Goal: Information Seeking & Learning: Learn about a topic

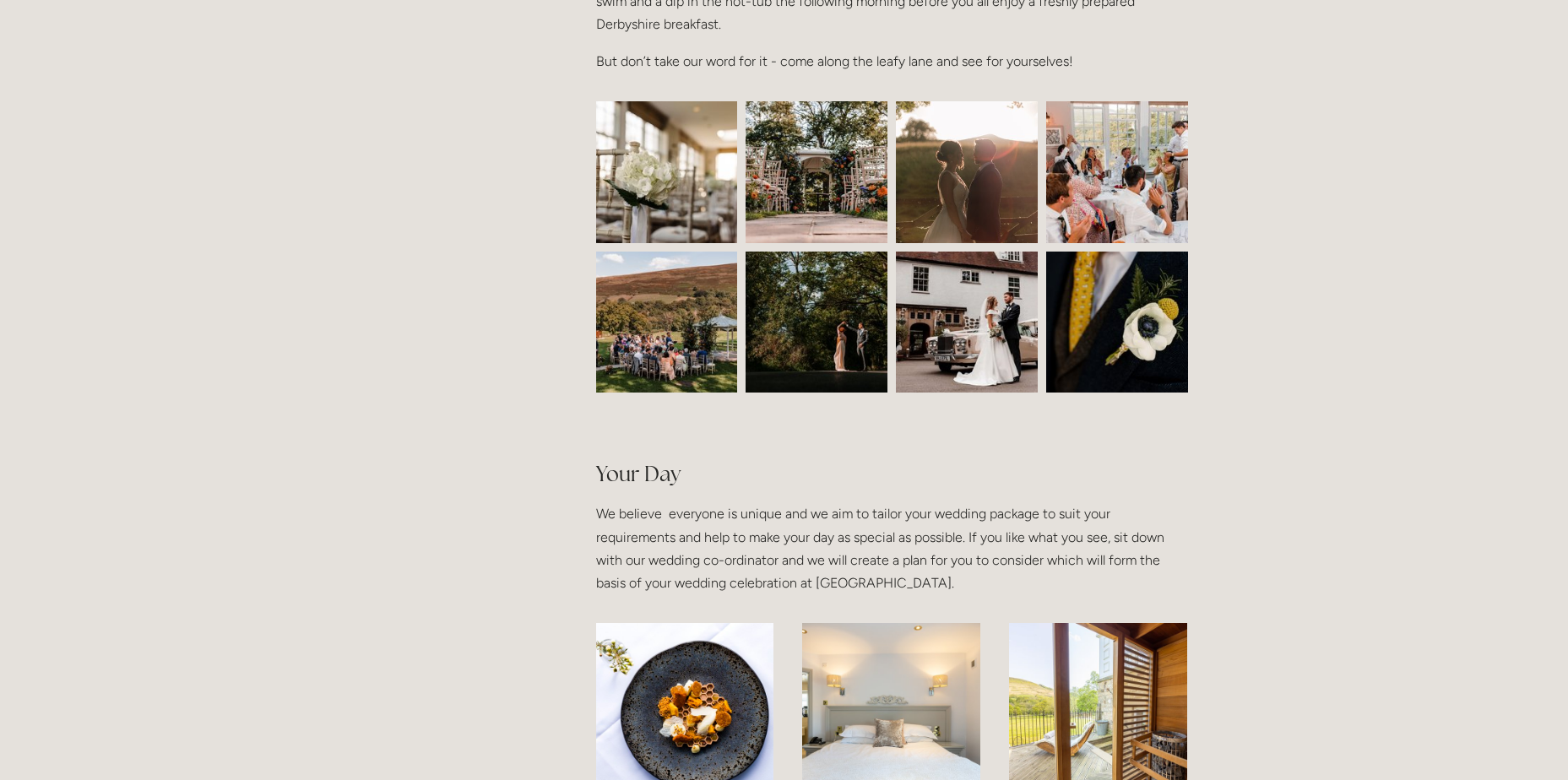
scroll to position [1098, 0]
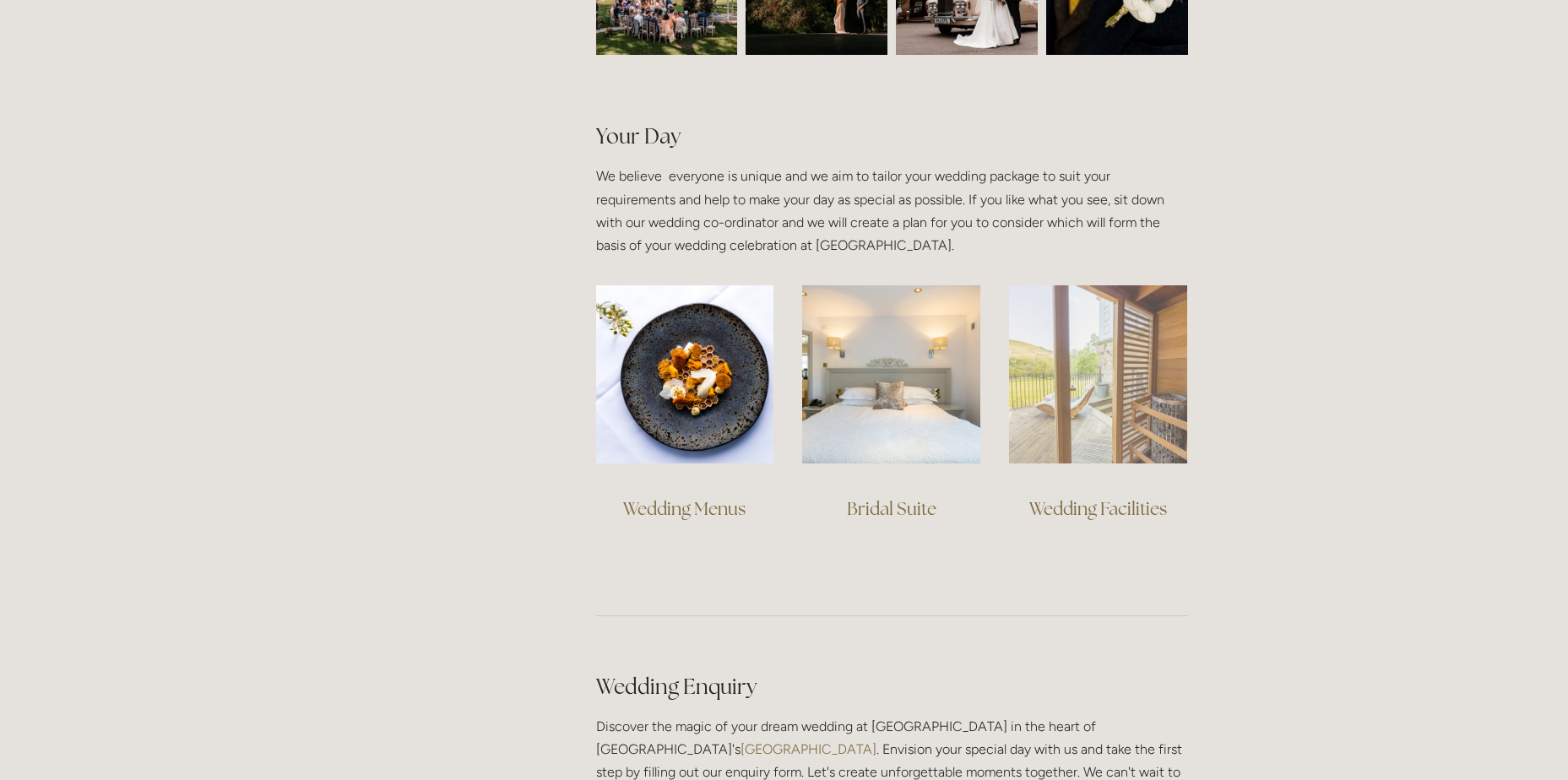
click at [1074, 407] on img at bounding box center [1099, 375] width 178 height 178
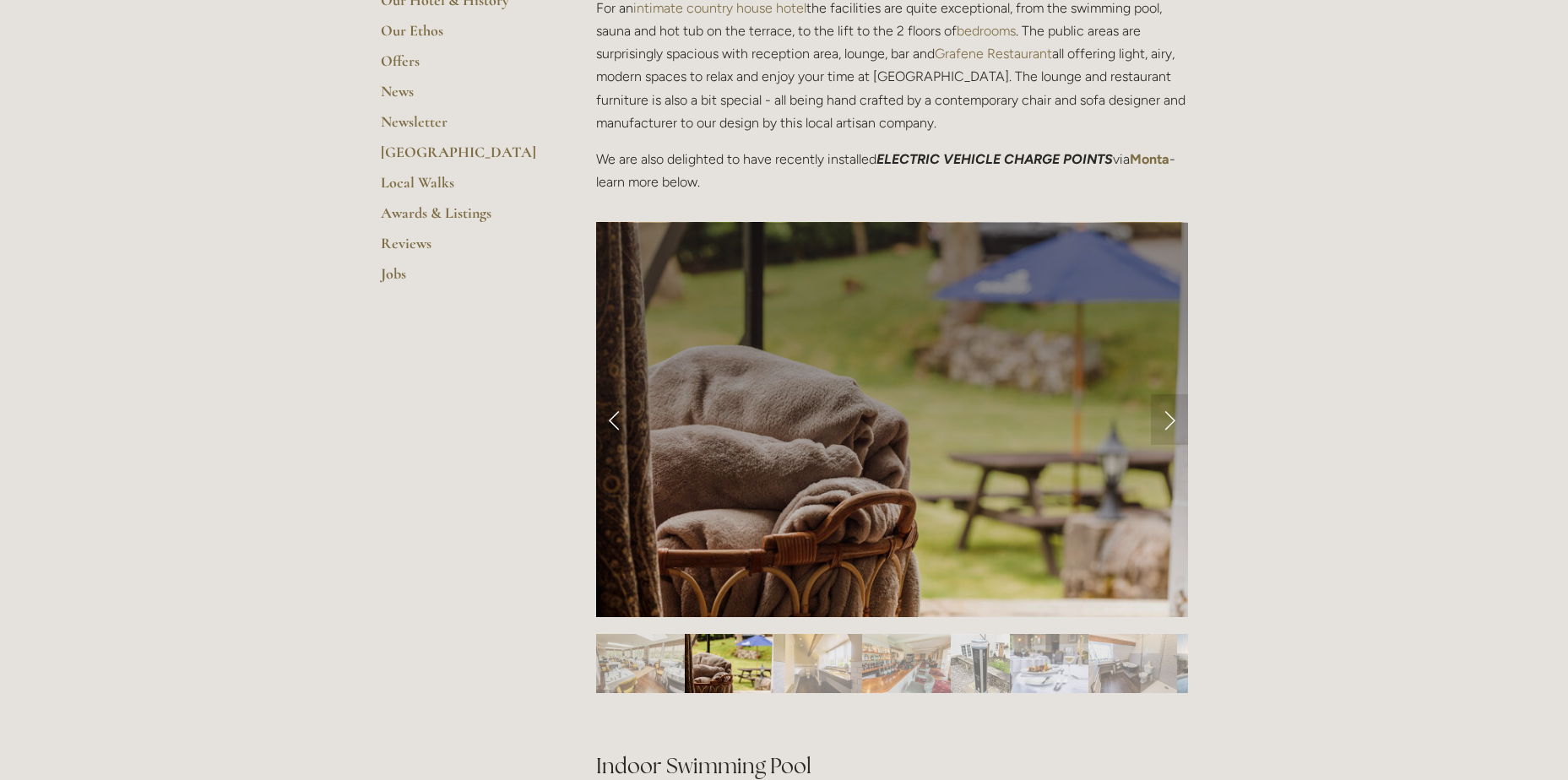
scroll to position [591, 0]
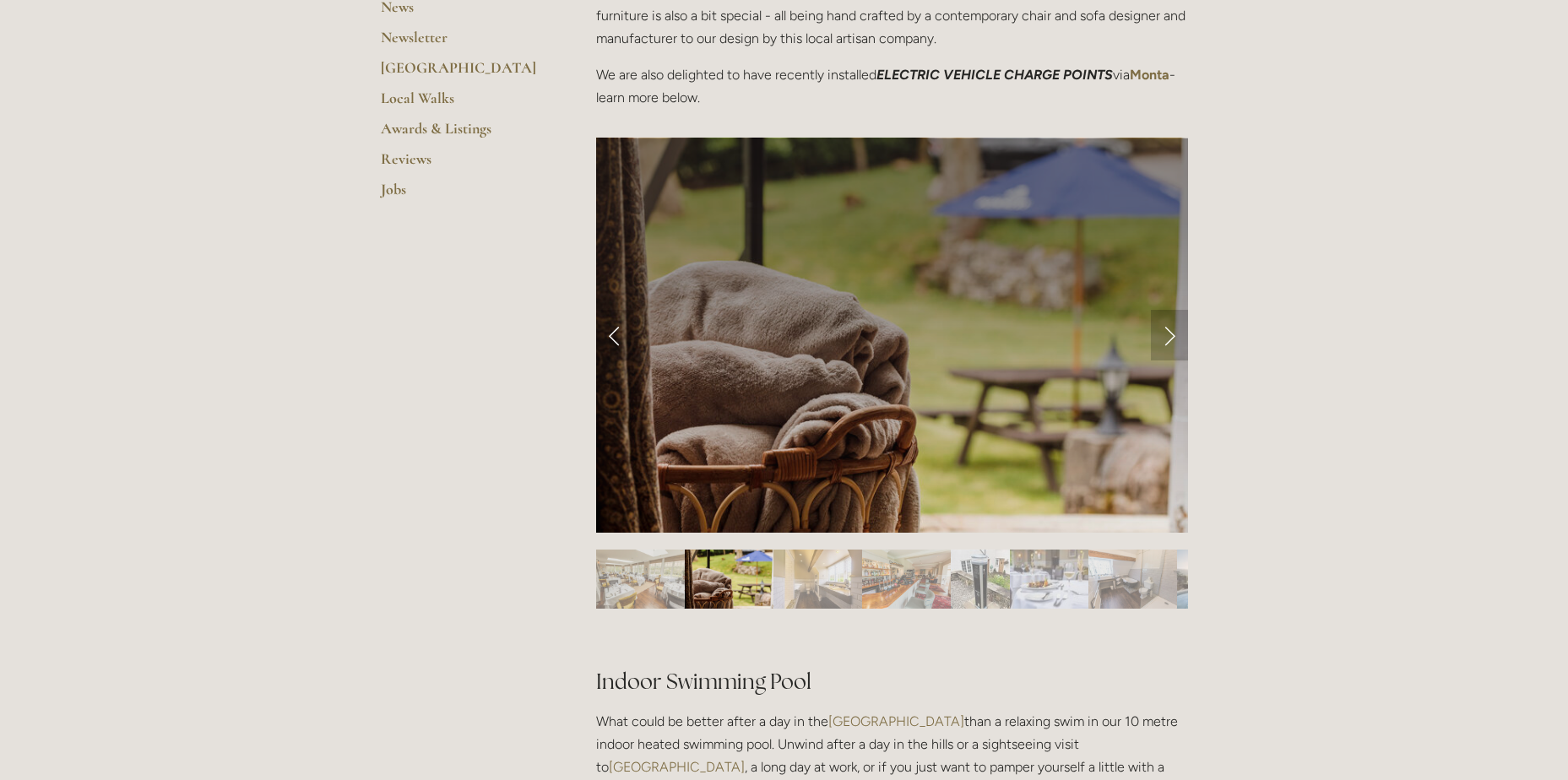
click at [1161, 323] on link "Next Slide" at bounding box center [1170, 335] width 37 height 51
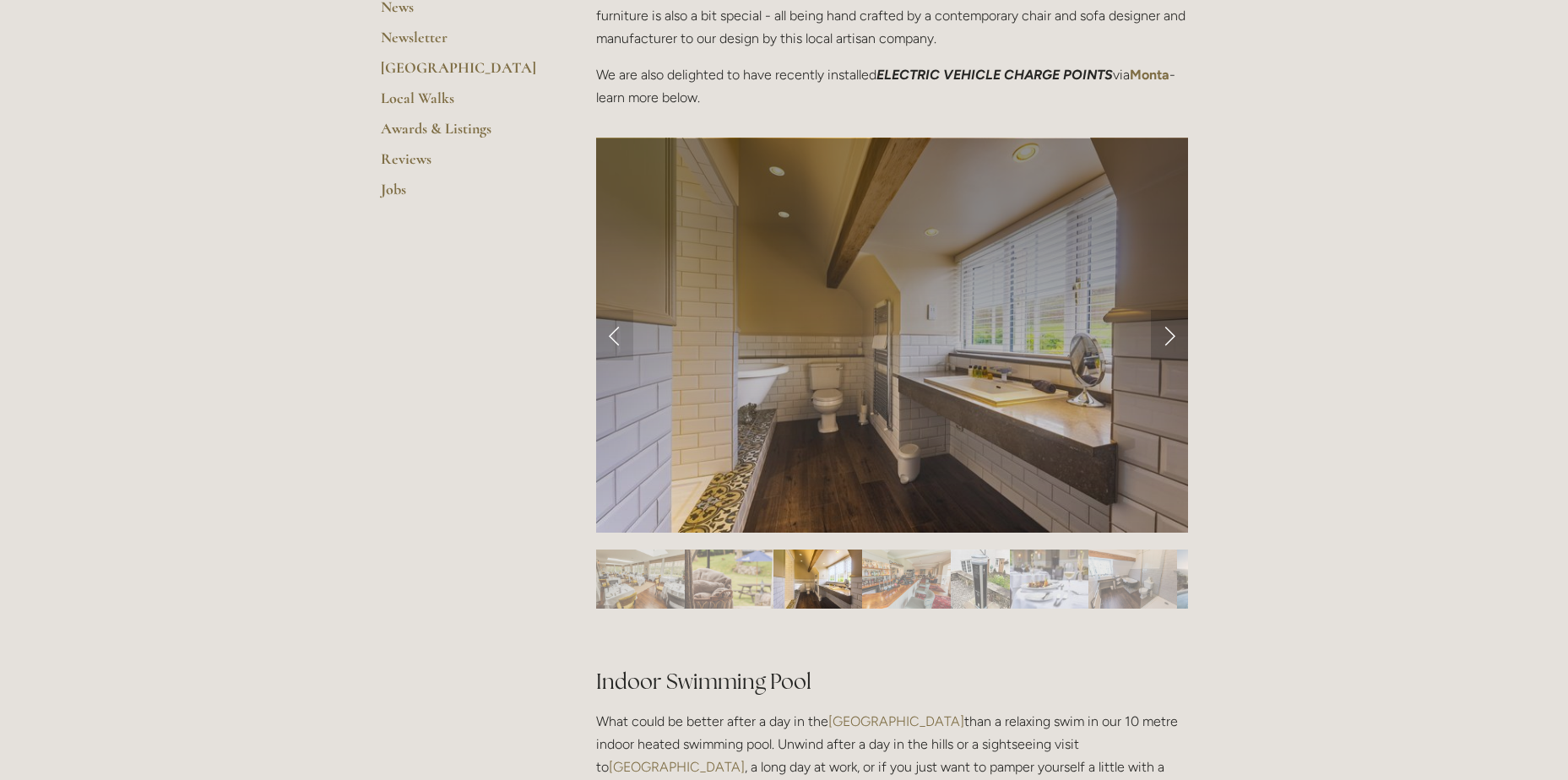
click at [1163, 330] on link "Next Slide" at bounding box center [1170, 335] width 37 height 51
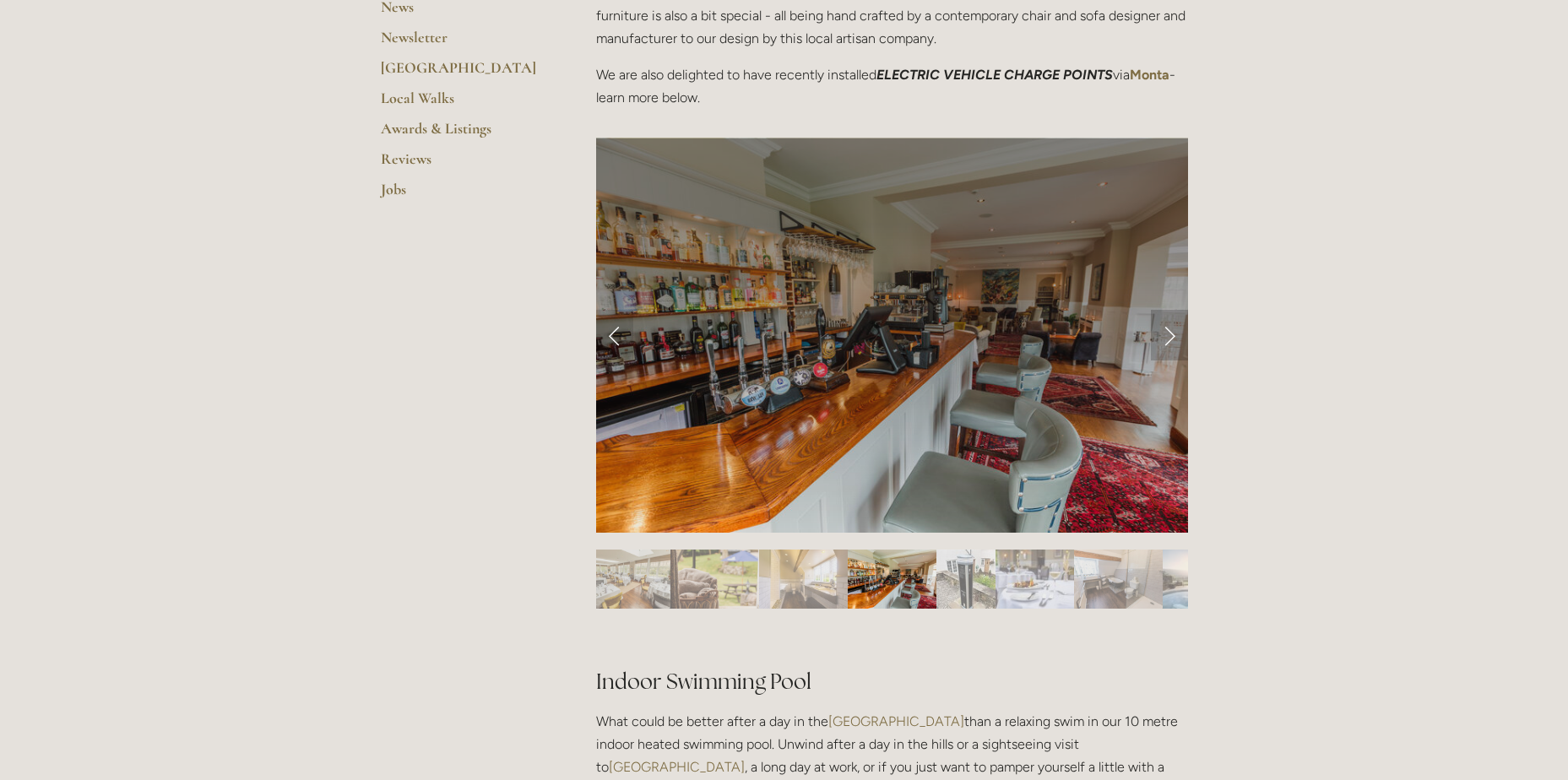
click at [1163, 330] on link "Next Slide" at bounding box center [1170, 335] width 37 height 51
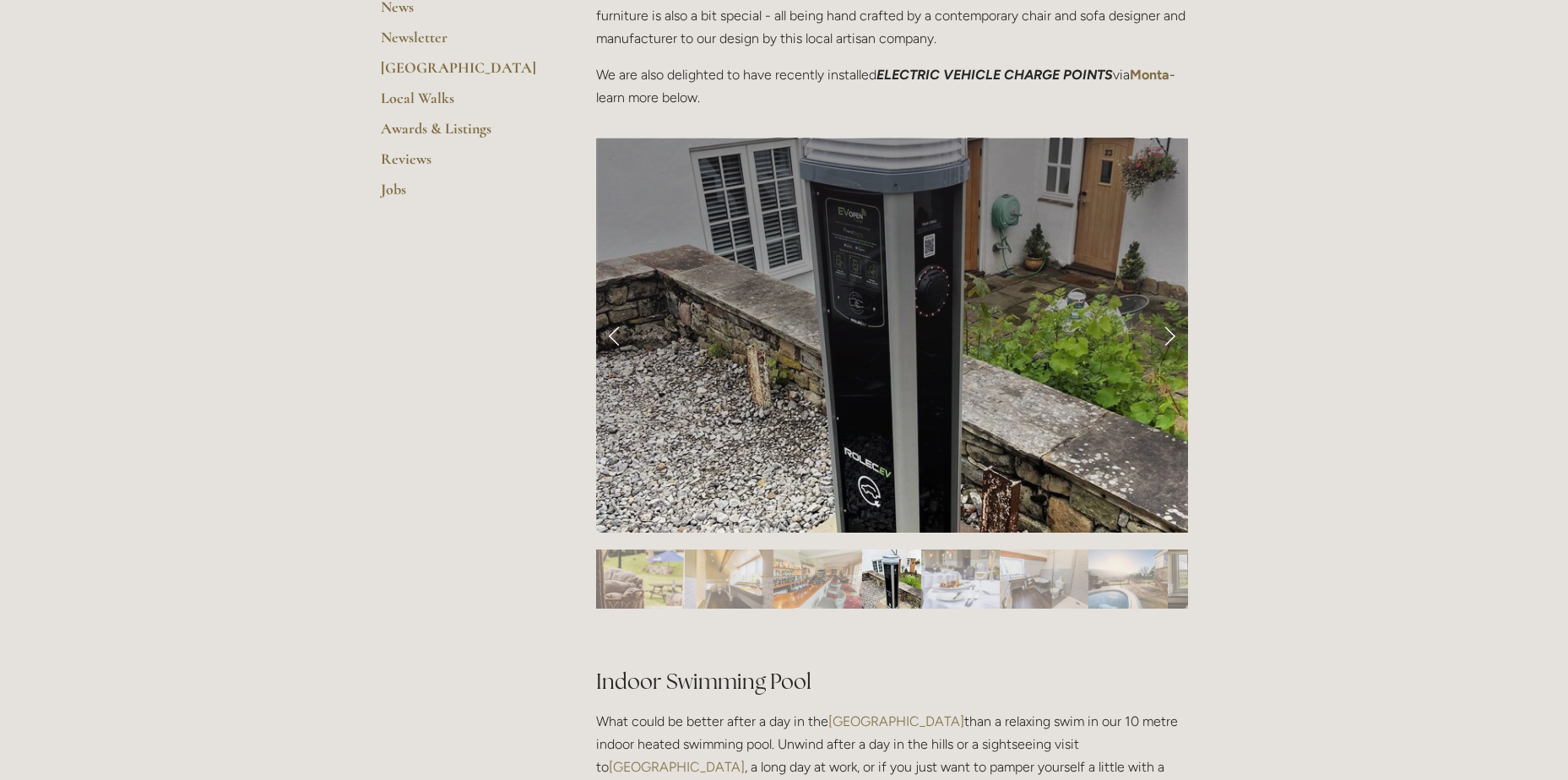
click at [1163, 330] on link "Next Slide" at bounding box center [1170, 335] width 37 height 51
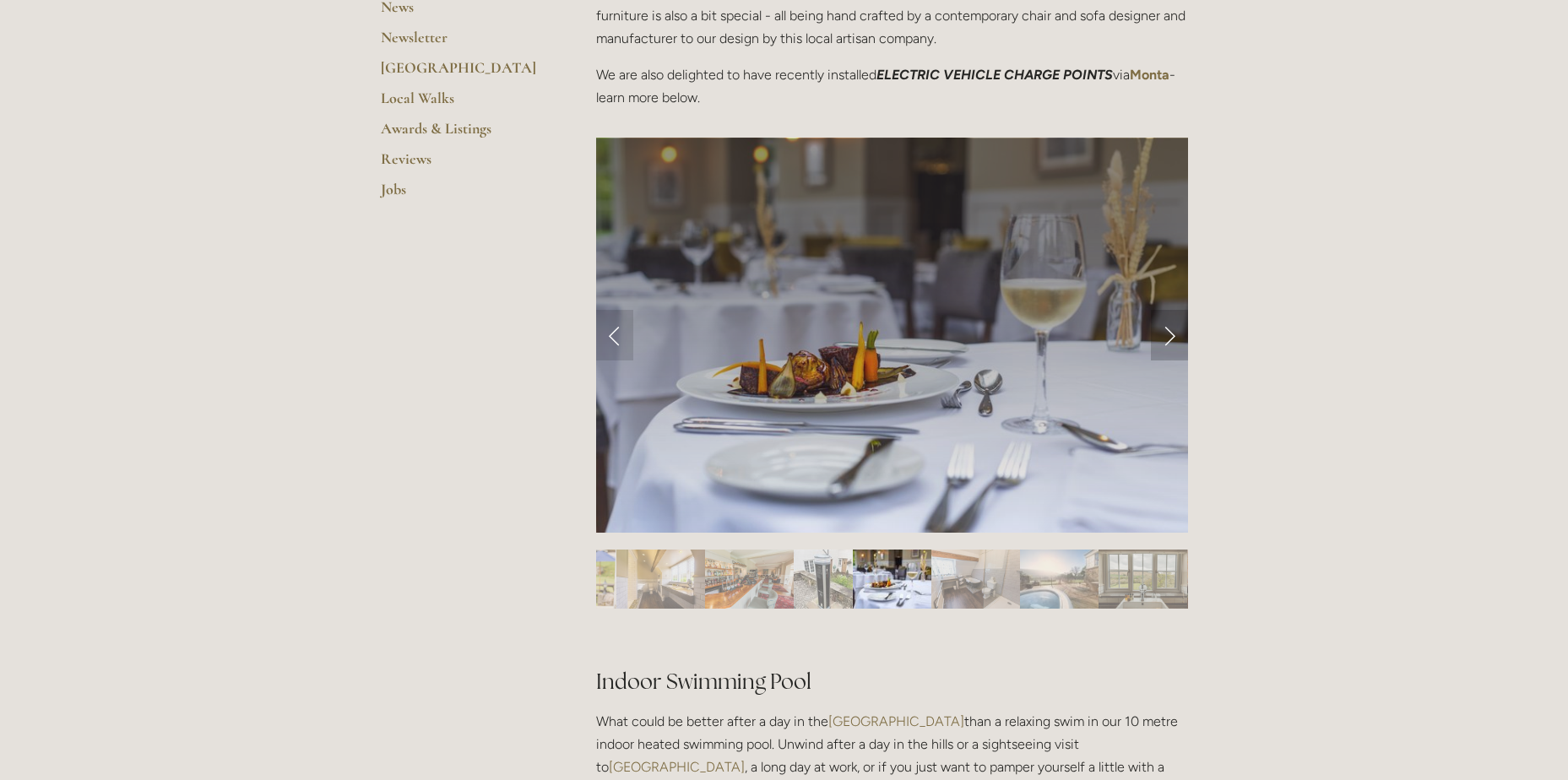
click at [1163, 330] on link "Next Slide" at bounding box center [1170, 335] width 37 height 51
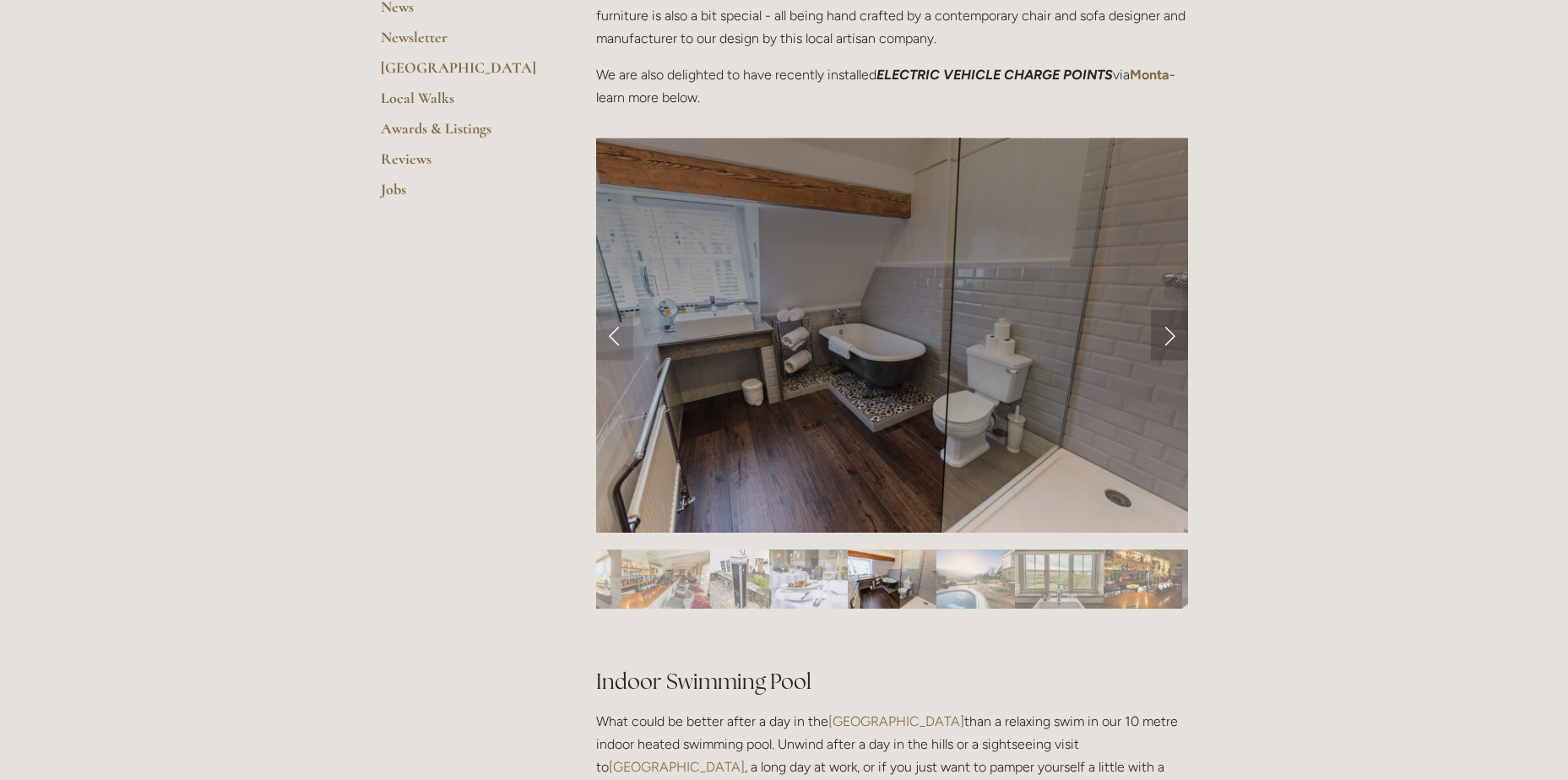
click at [1163, 330] on link "Next Slide" at bounding box center [1170, 335] width 37 height 51
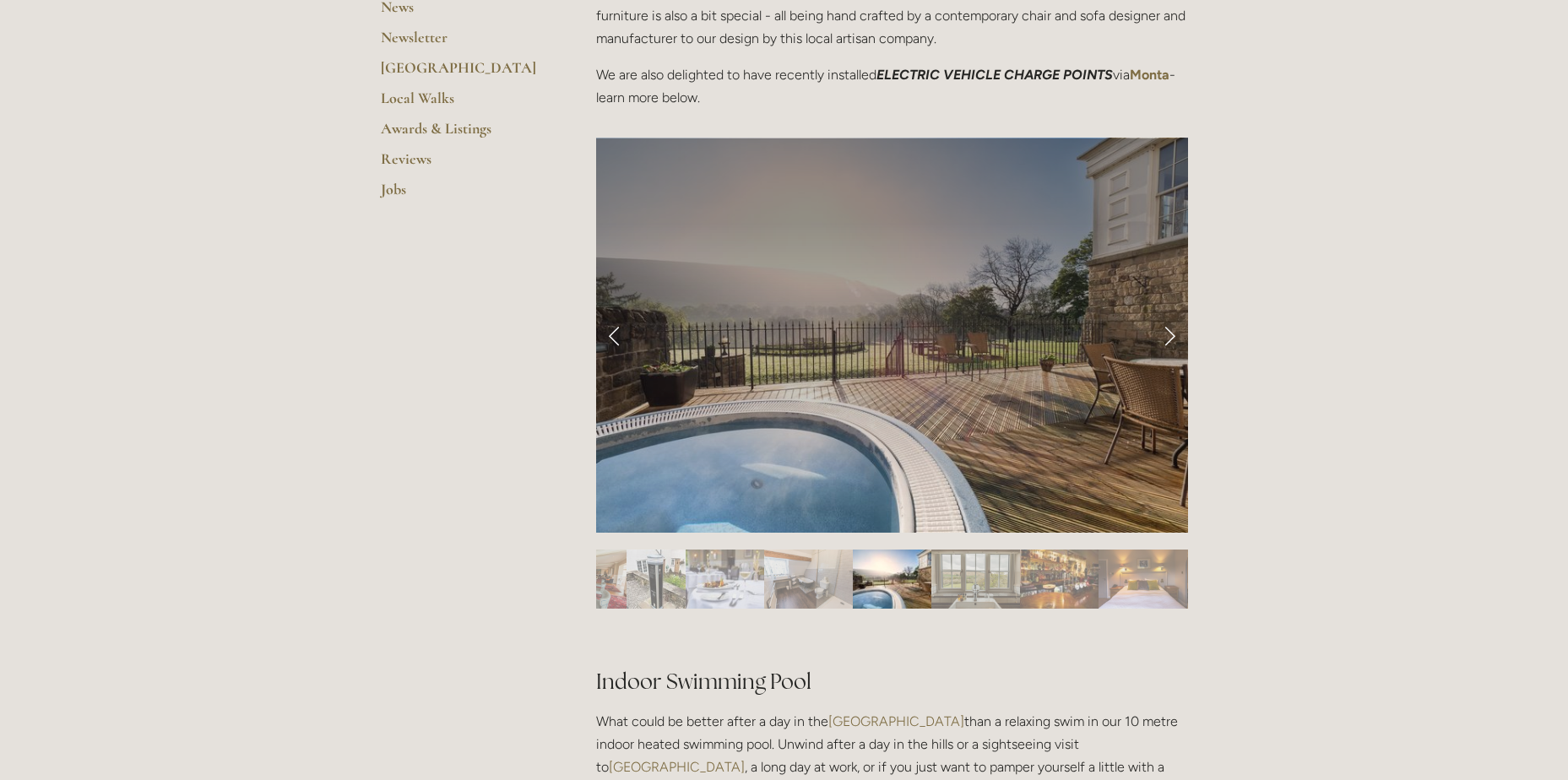
click at [1163, 330] on link "Next Slide" at bounding box center [1170, 335] width 37 height 51
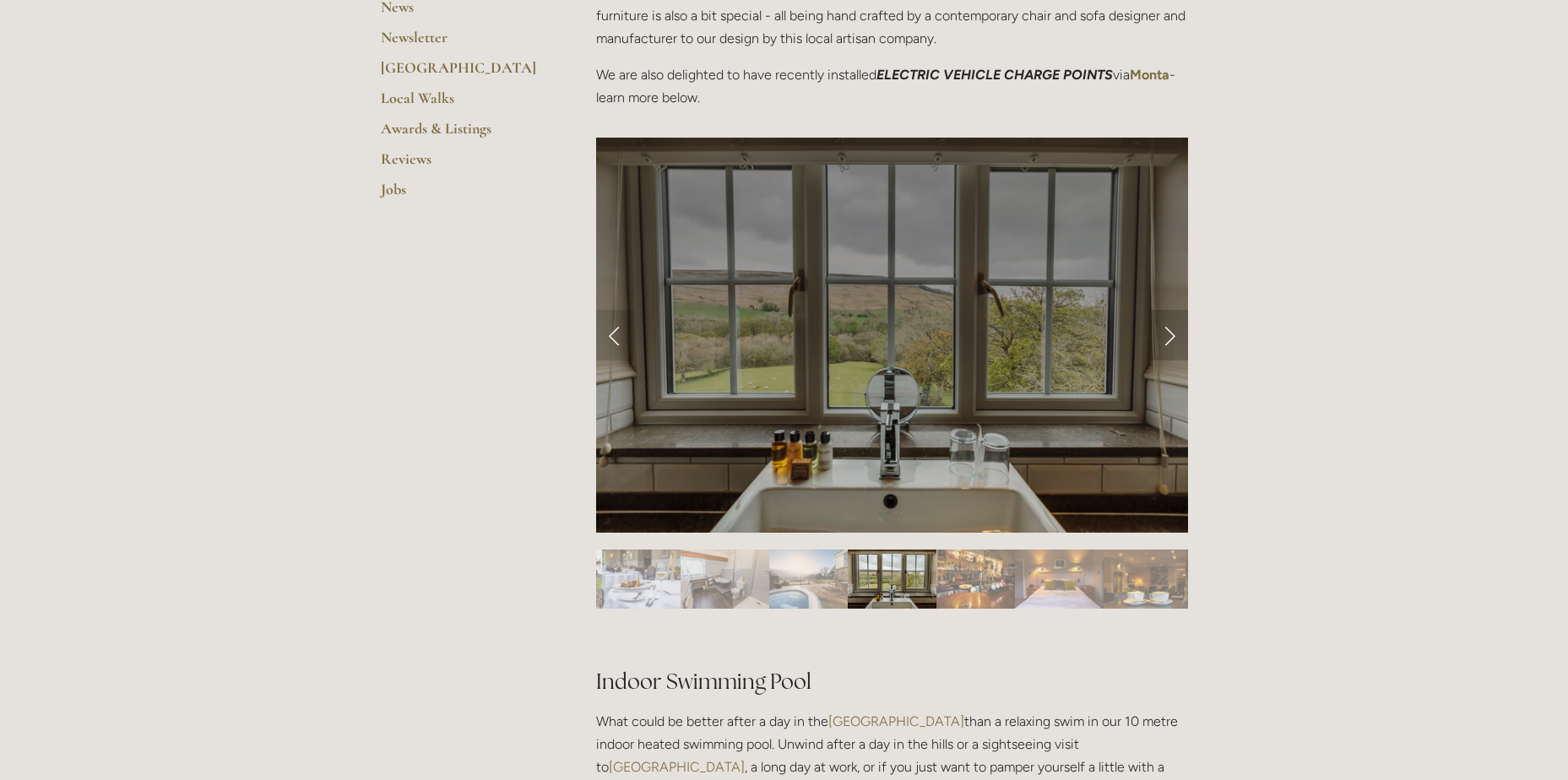
click at [1163, 330] on link "Next Slide" at bounding box center [1170, 335] width 37 height 51
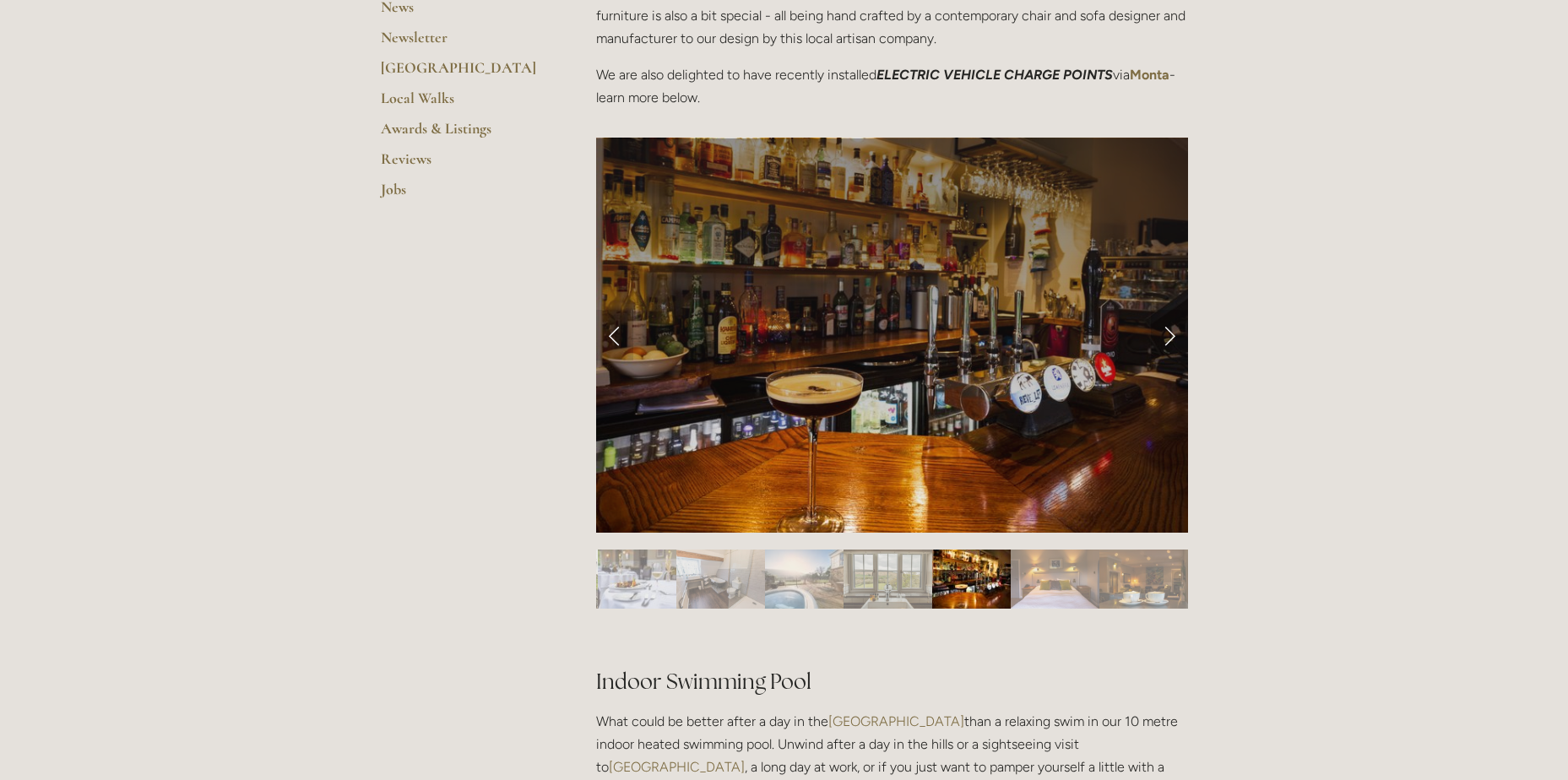
click at [1163, 330] on link "Next Slide" at bounding box center [1170, 335] width 37 height 51
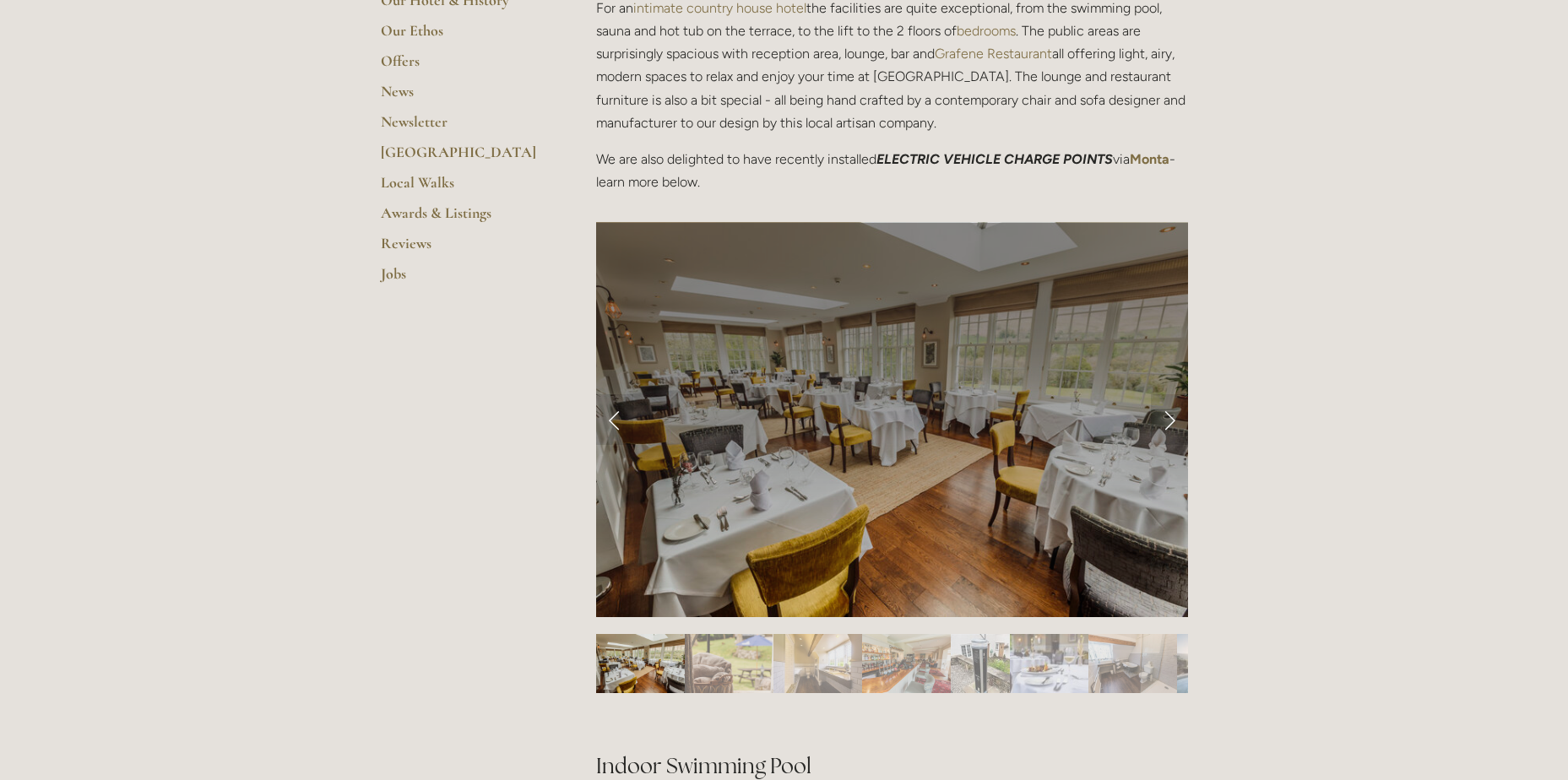
scroll to position [0, 0]
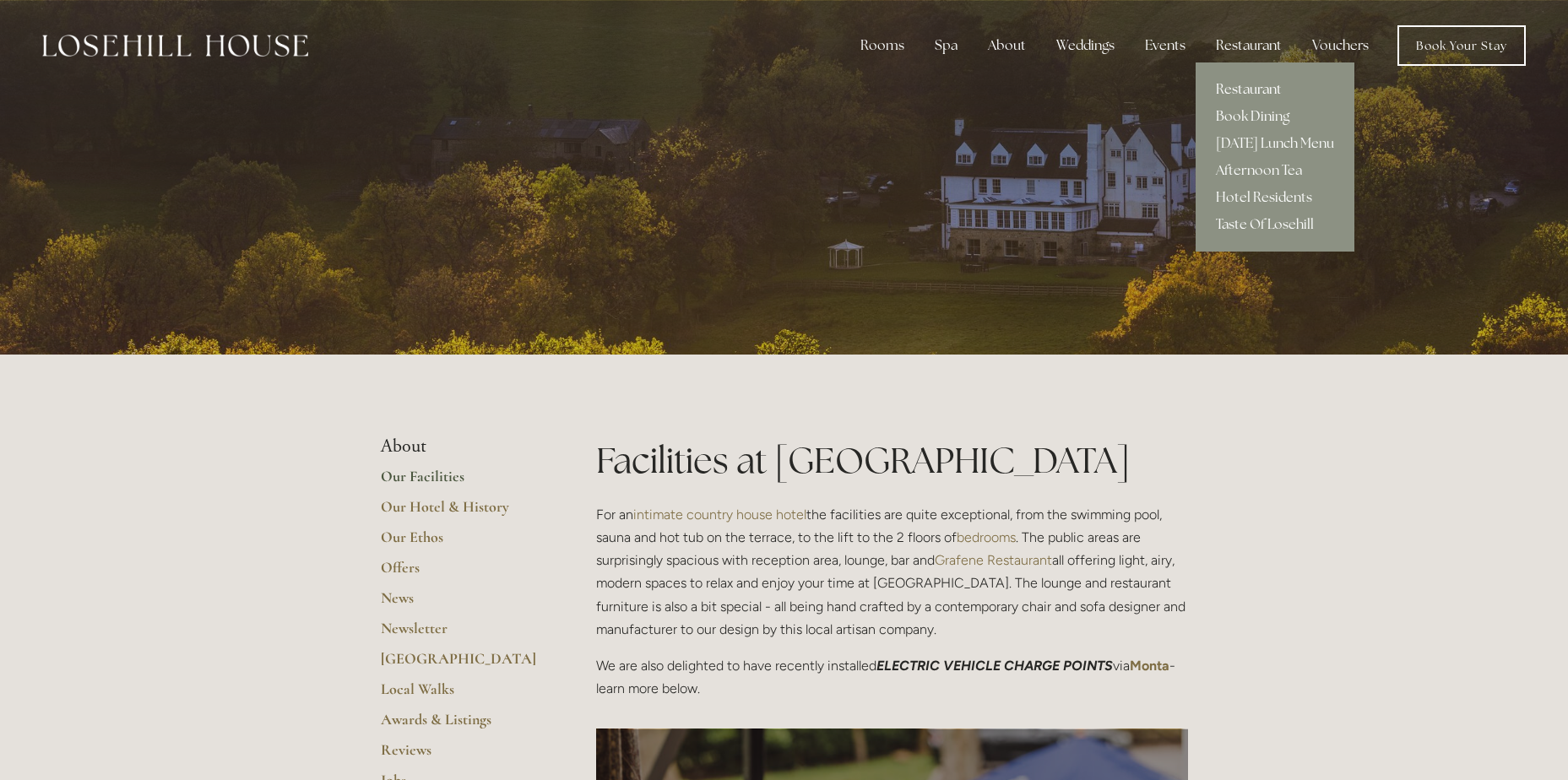
click at [1239, 87] on link "Restaurant" at bounding box center [1275, 89] width 159 height 27
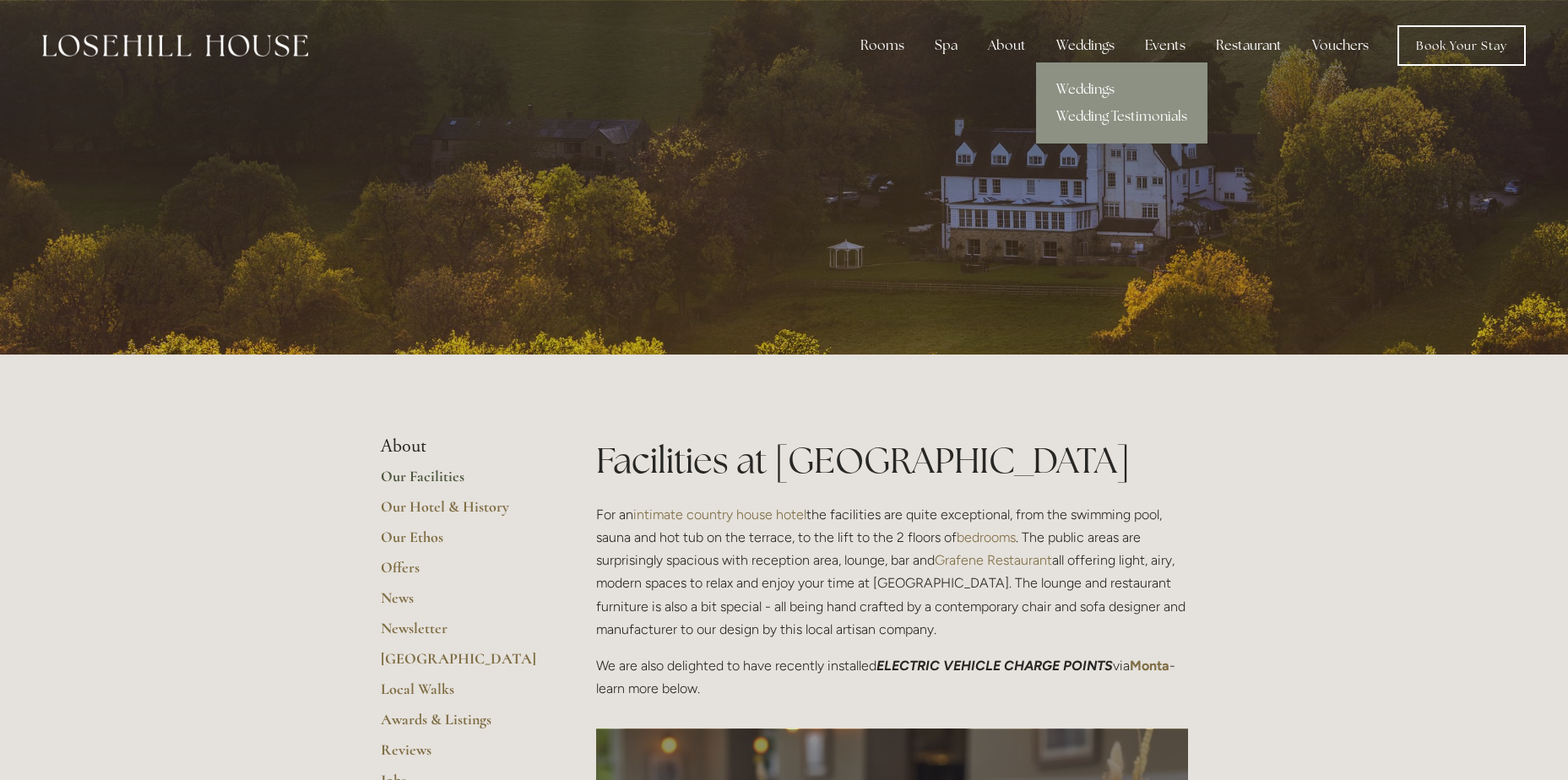
click at [1090, 85] on link "Weddings" at bounding box center [1122, 89] width 171 height 27
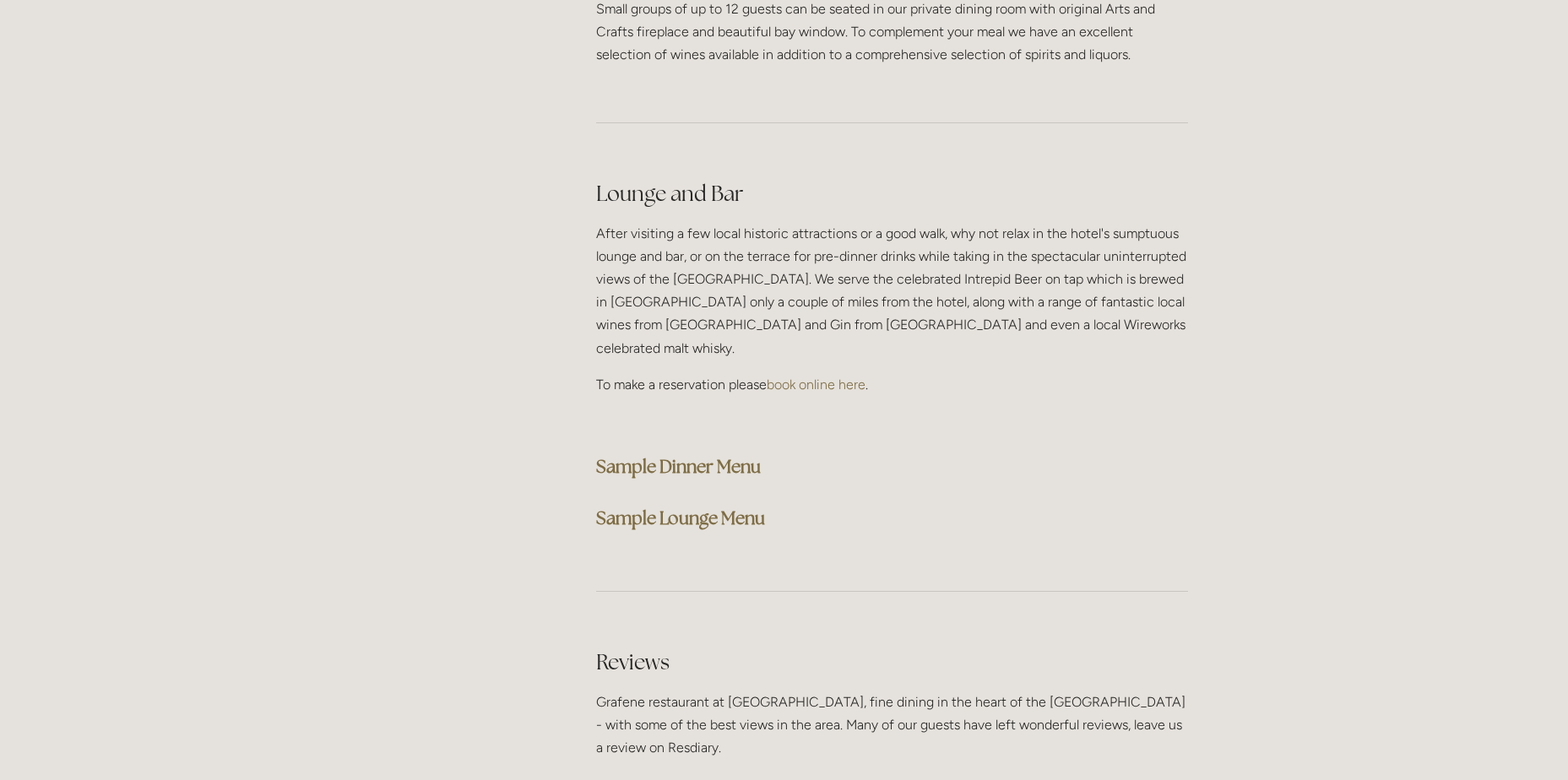
scroll to position [4476, 0]
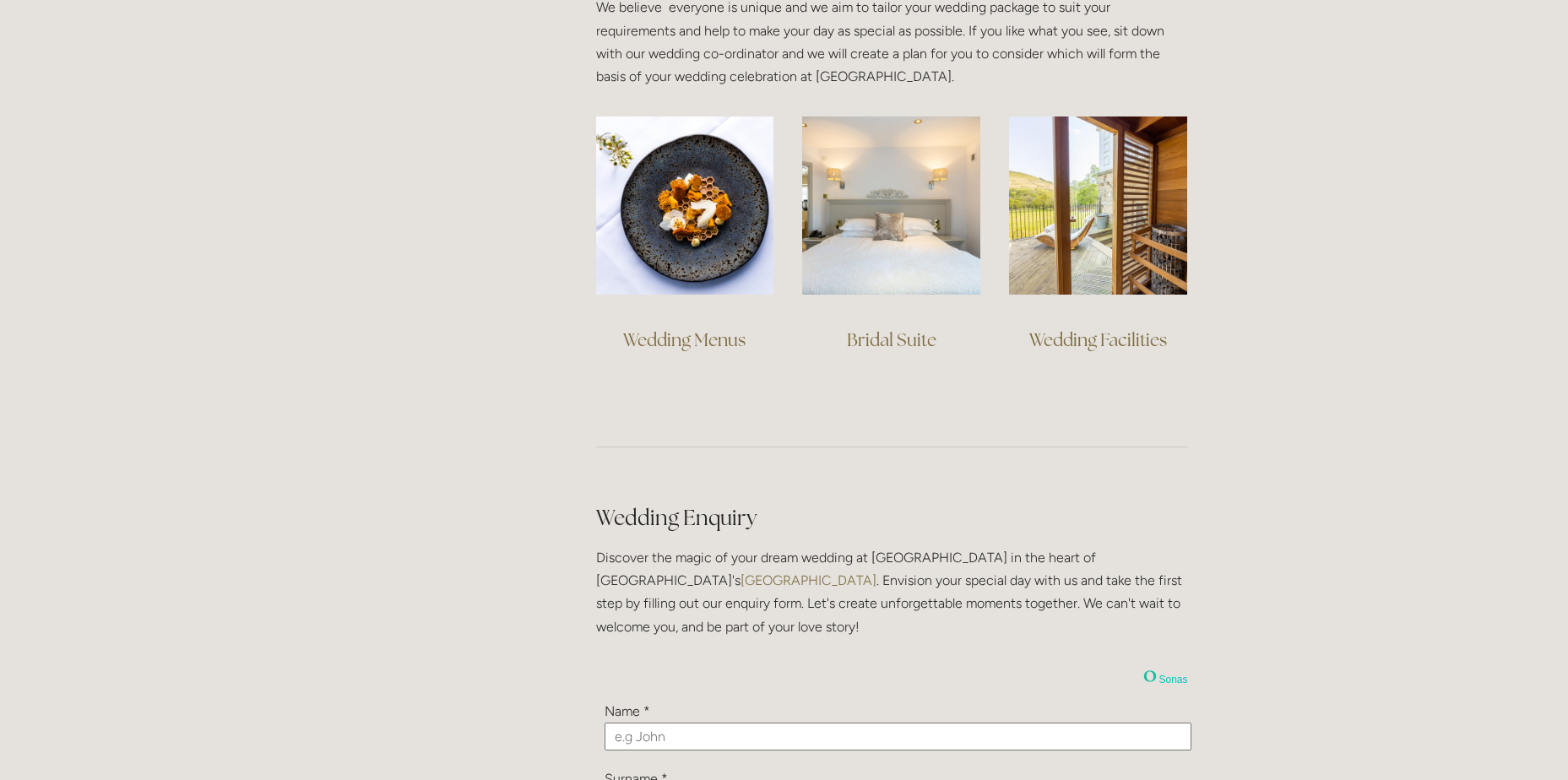
scroll to position [1013, 0]
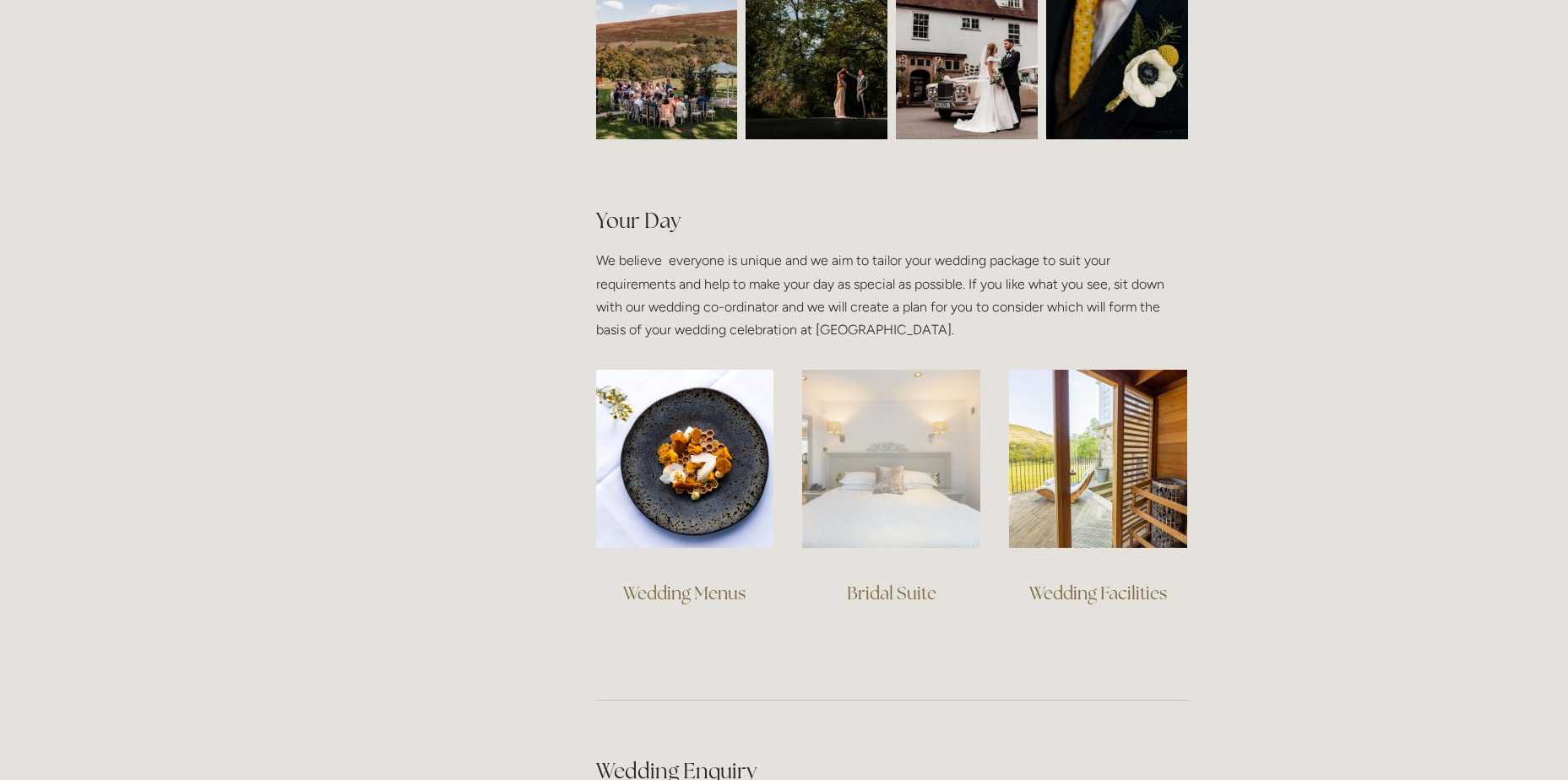
click at [838, 510] on img at bounding box center [892, 459] width 178 height 178
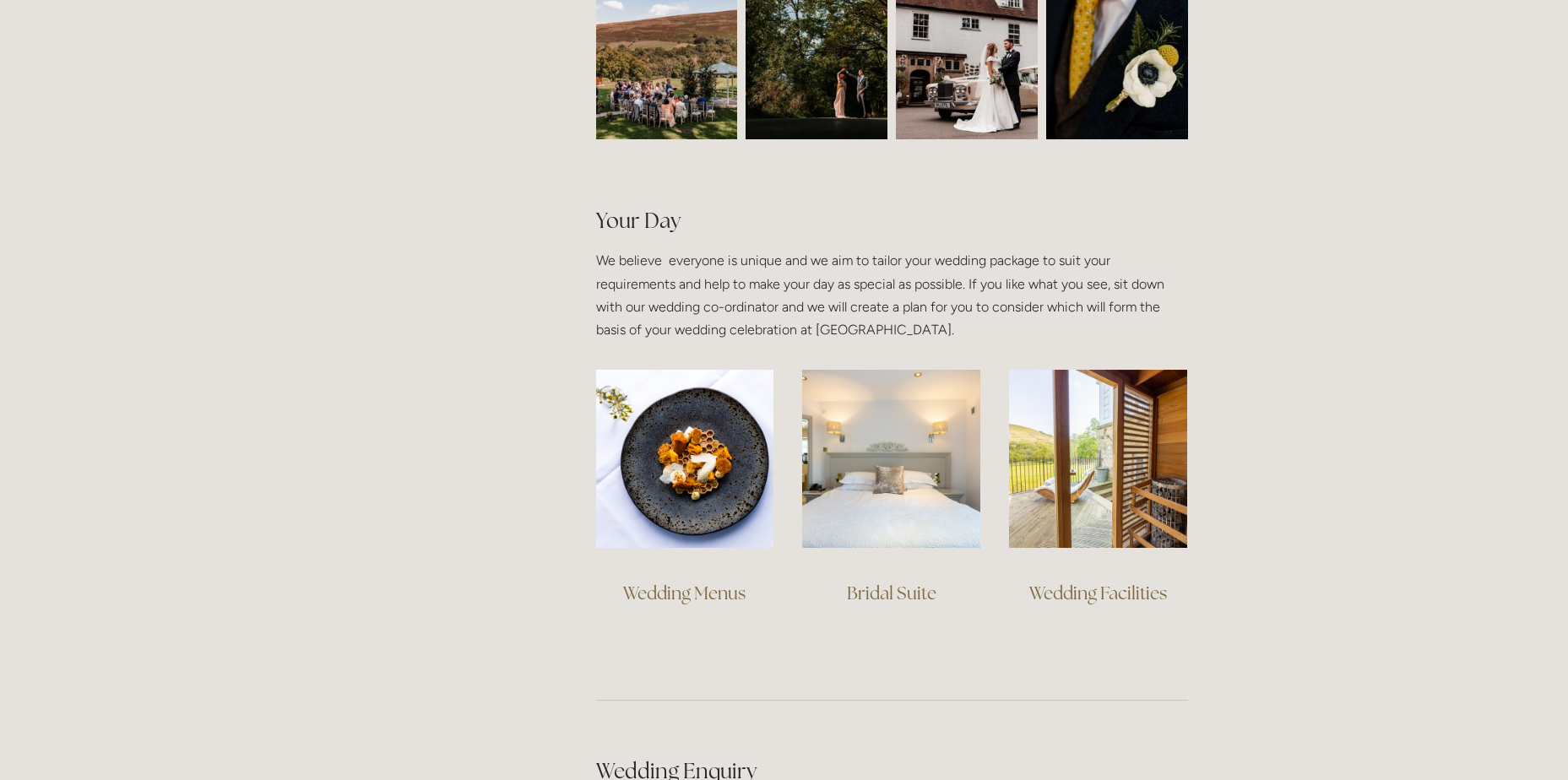
scroll to position [676, 0]
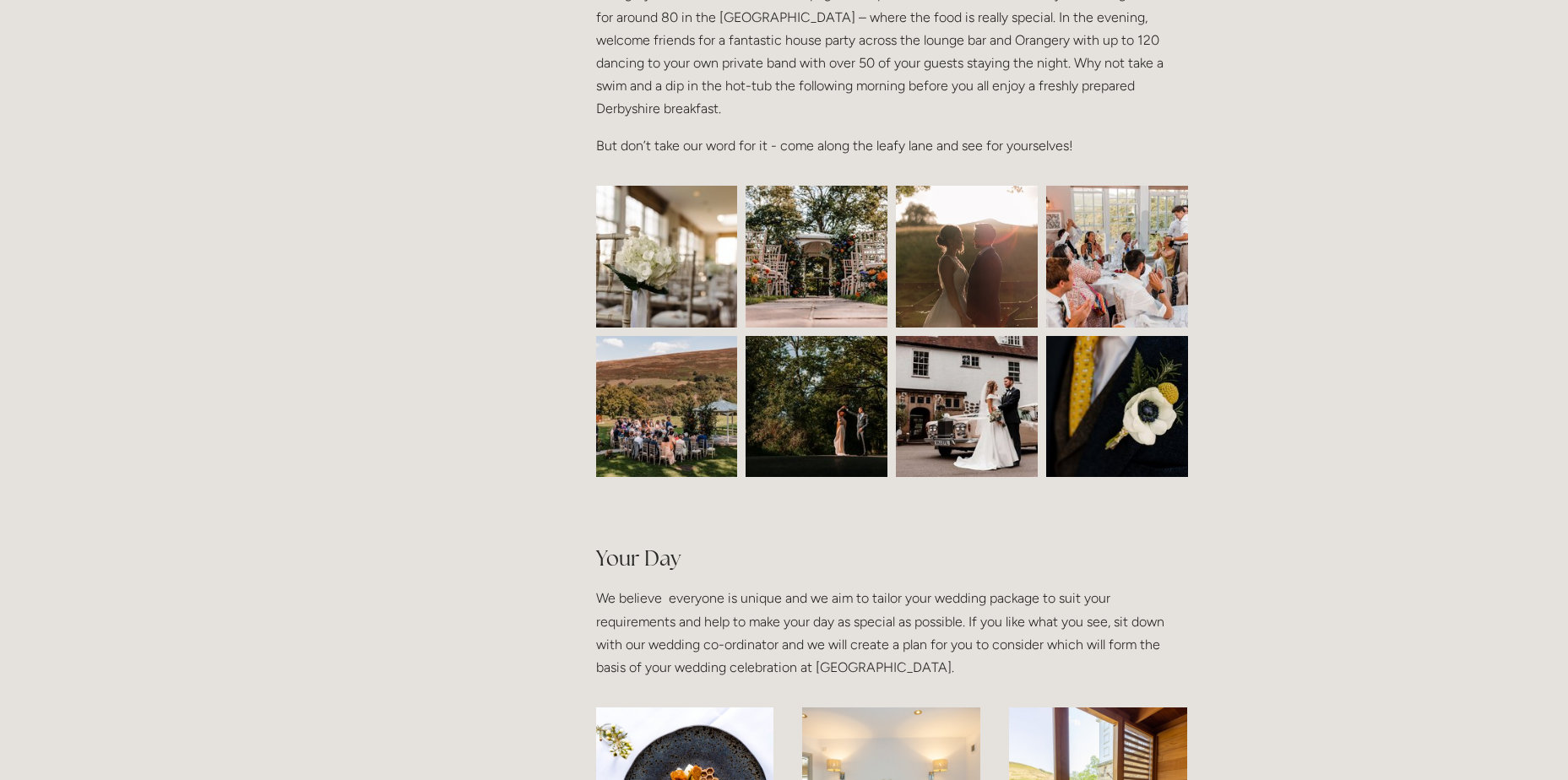
click at [676, 300] on img at bounding box center [667, 256] width 212 height 142
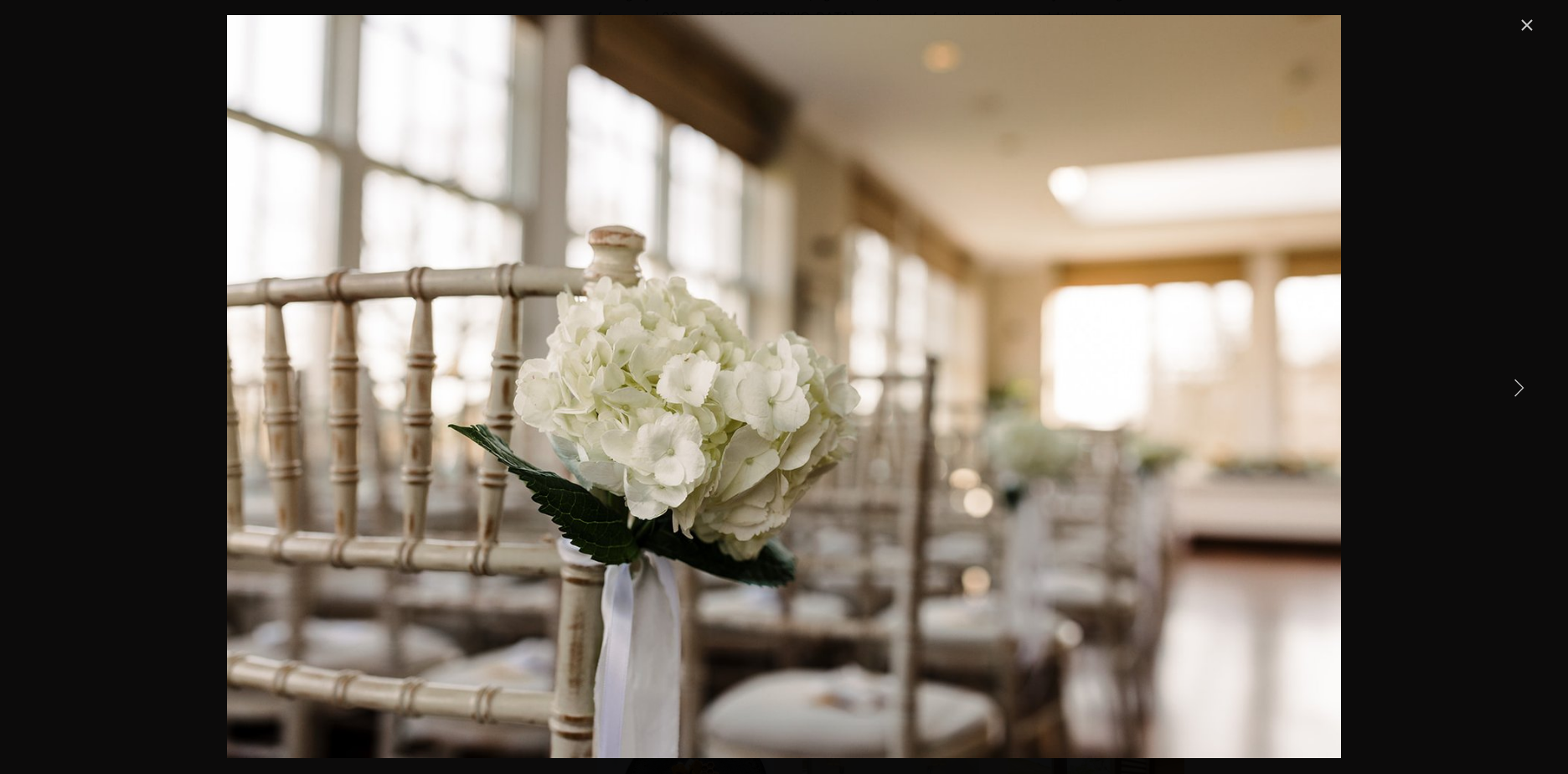
click at [1525, 383] on link "Next Item" at bounding box center [1519, 387] width 37 height 37
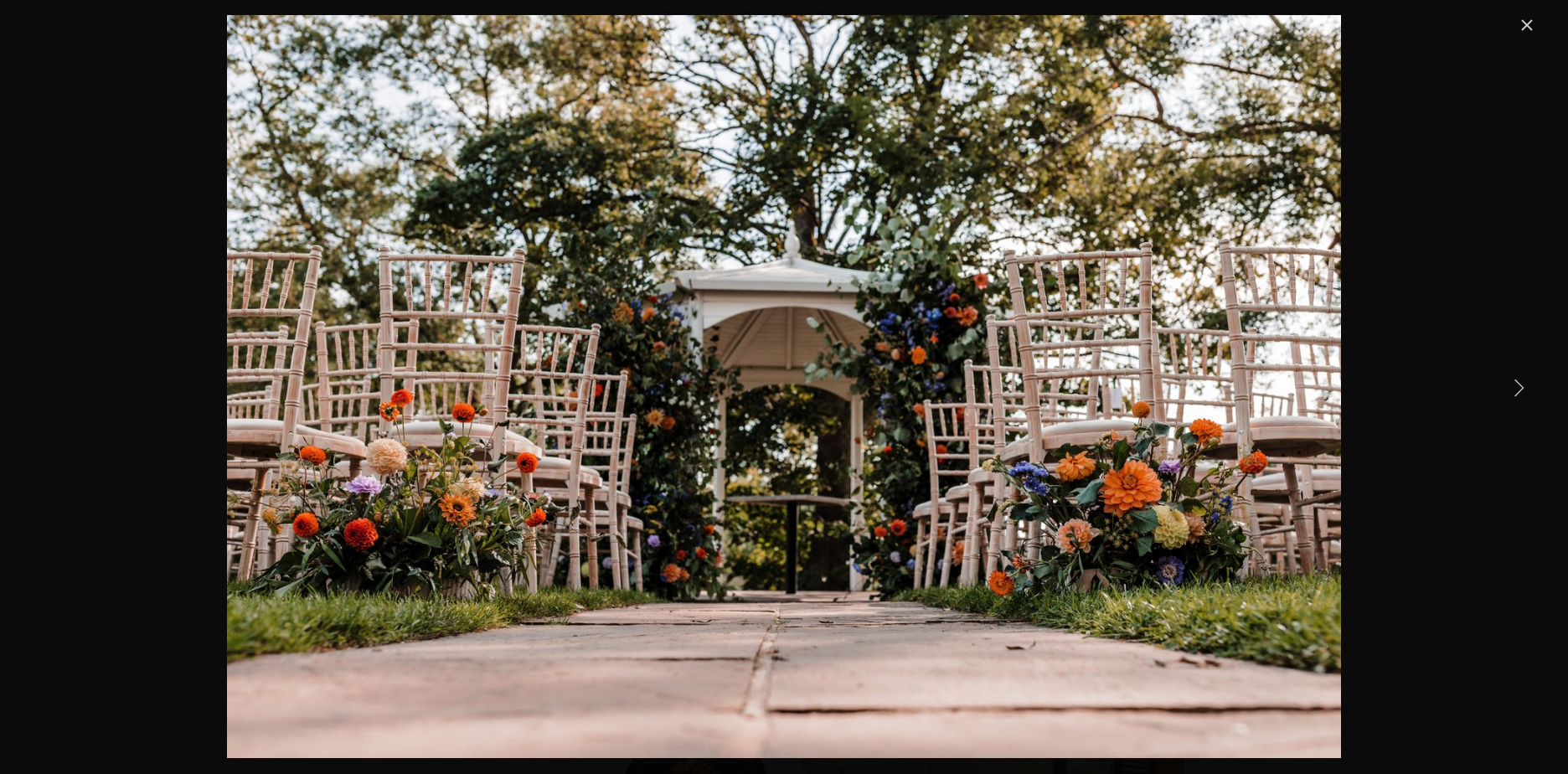
click at [1525, 383] on link "Next Item" at bounding box center [1519, 387] width 37 height 37
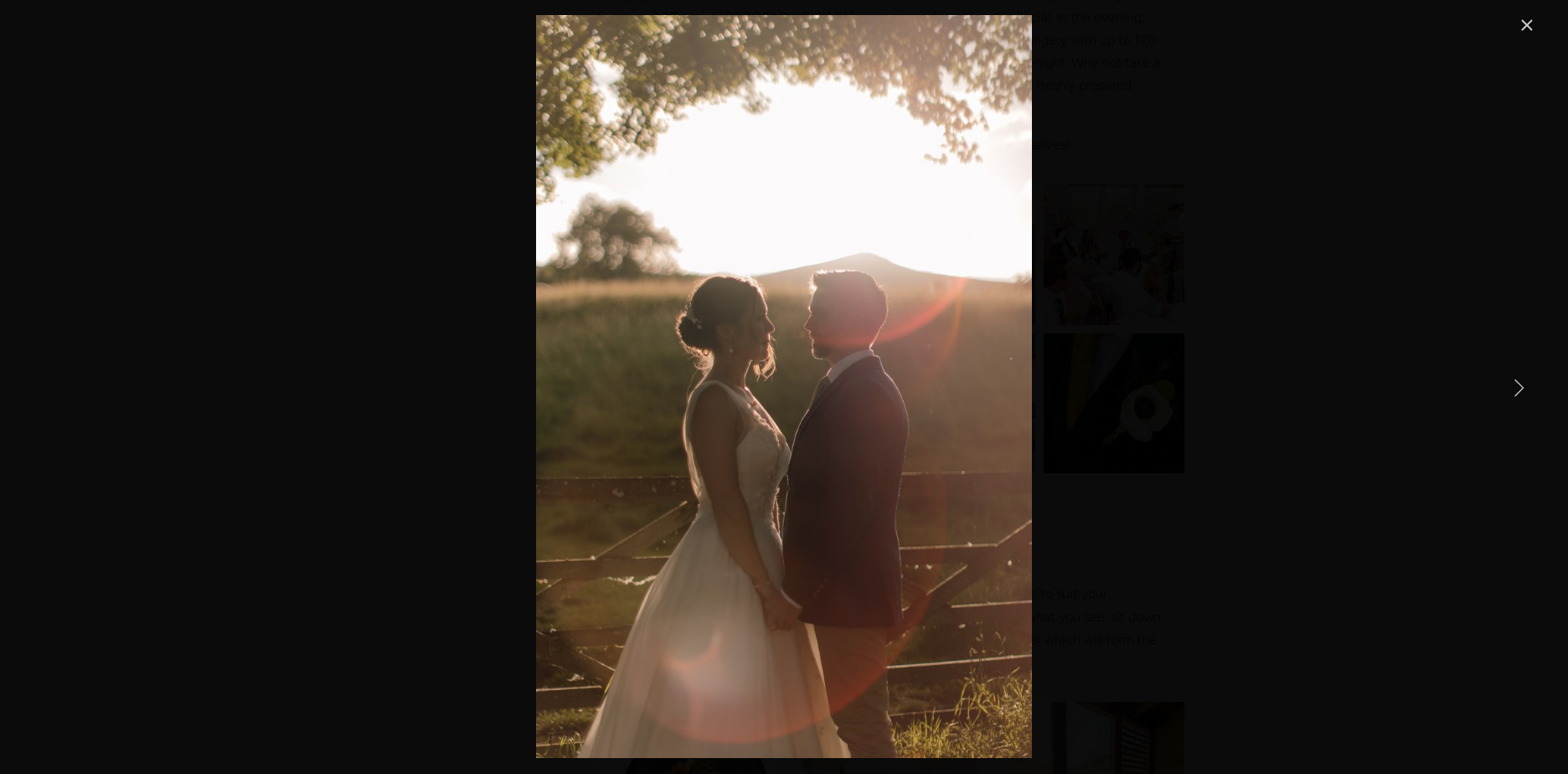
click at [1513, 392] on link "Next Item" at bounding box center [1519, 387] width 37 height 37
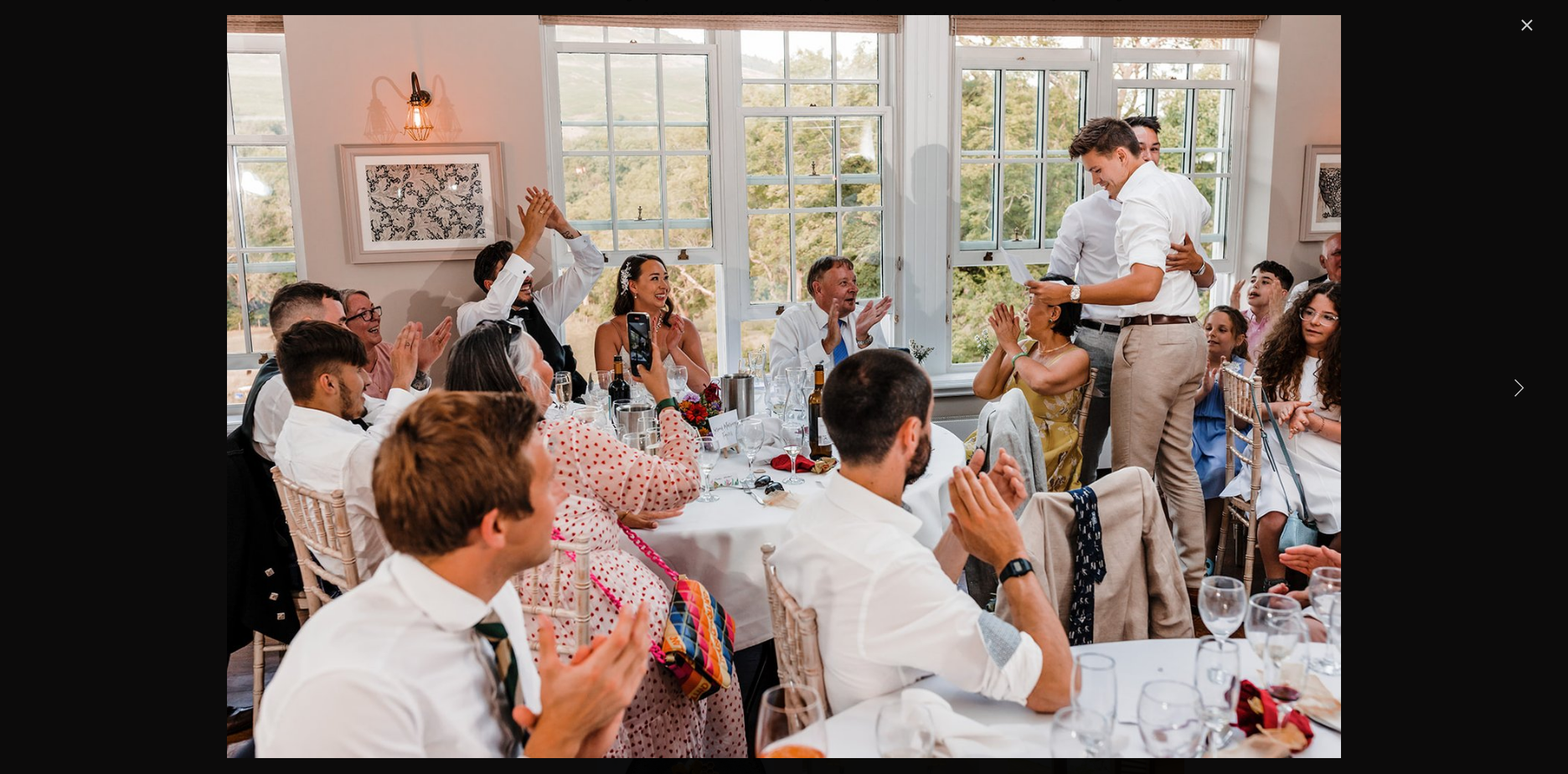
click at [1513, 392] on link "Next Item" at bounding box center [1519, 387] width 37 height 37
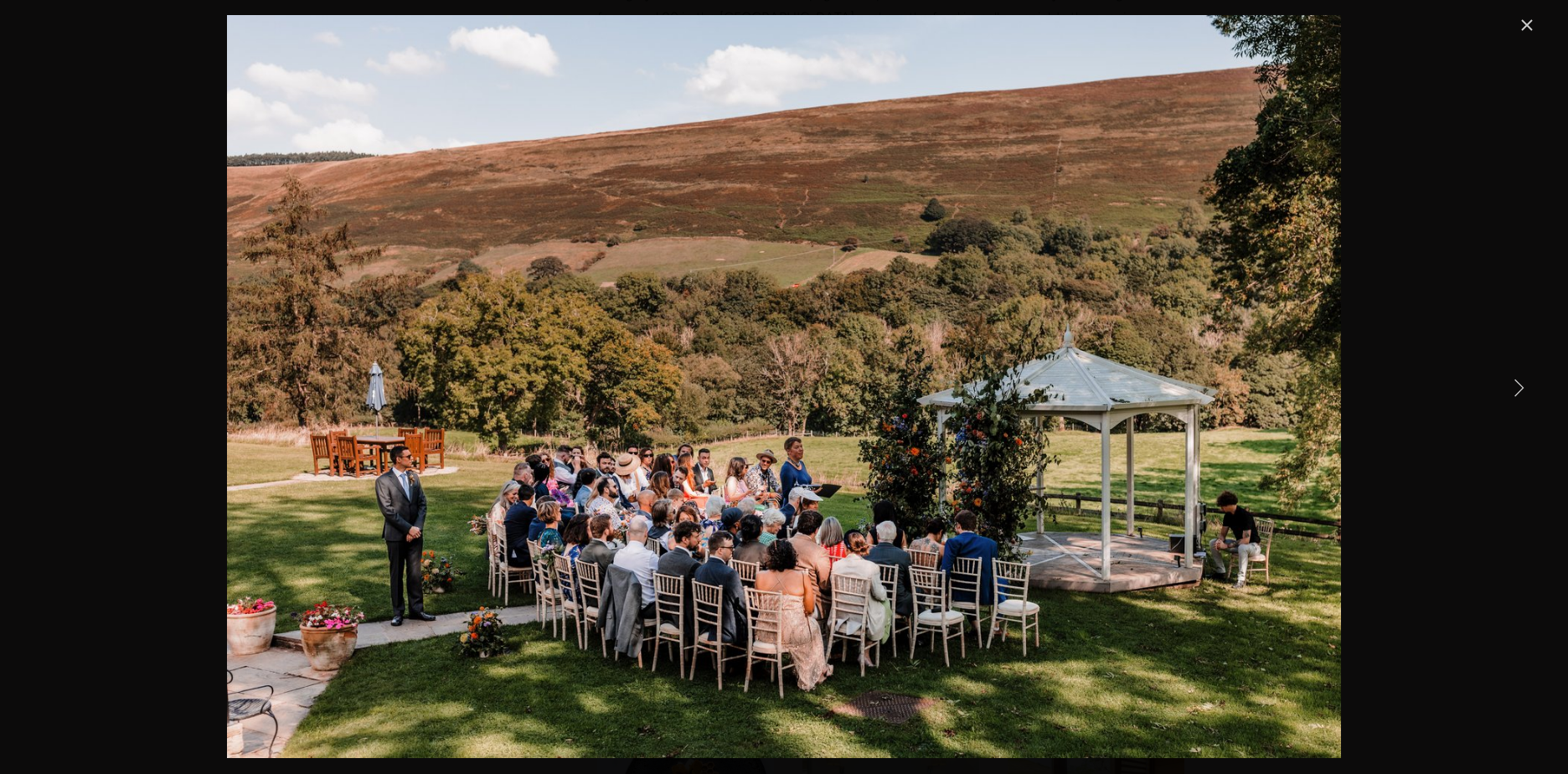
click at [1513, 392] on link "Next Item" at bounding box center [1519, 387] width 37 height 37
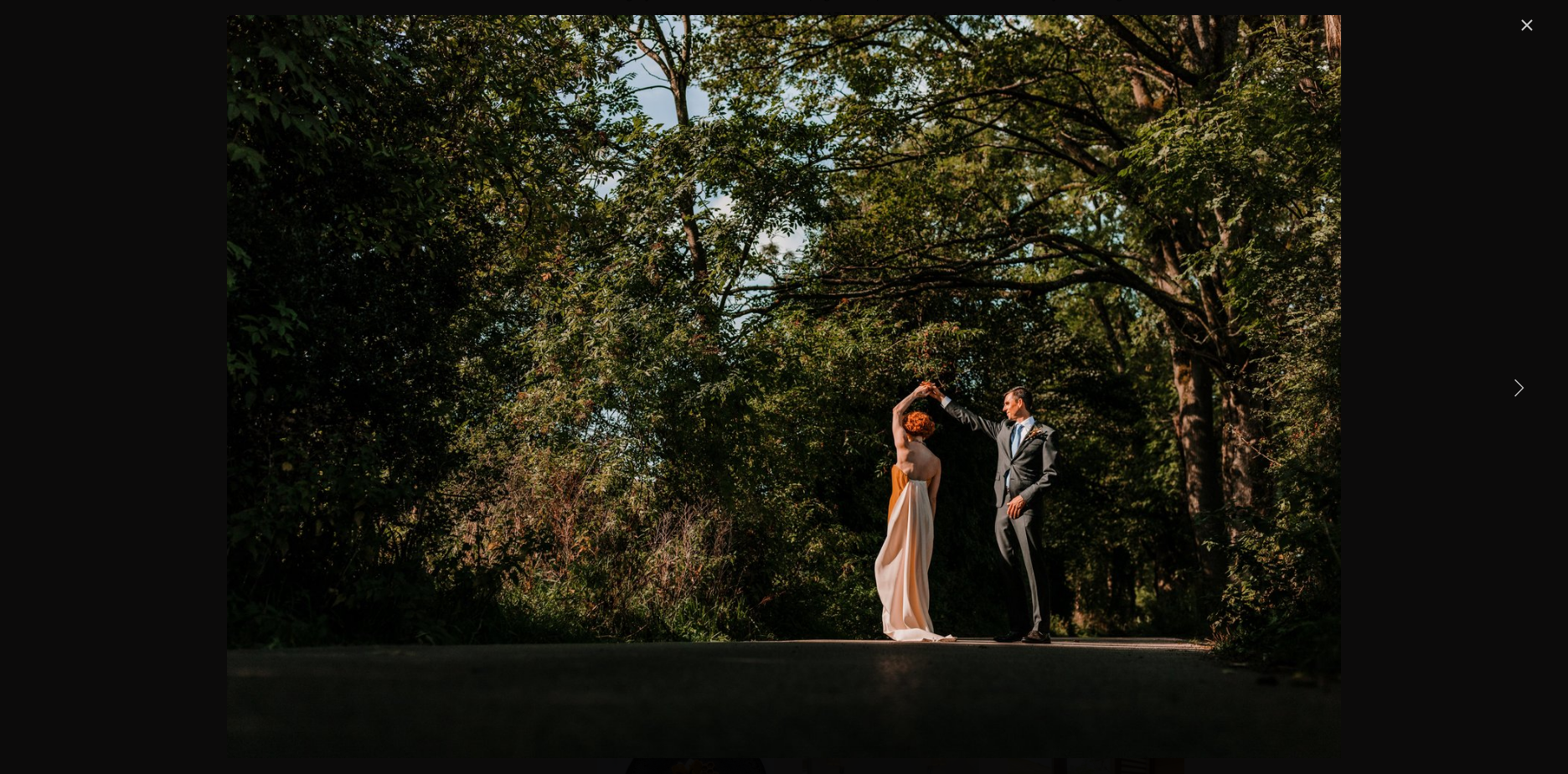
click at [1513, 392] on link "Next Item" at bounding box center [1519, 387] width 37 height 37
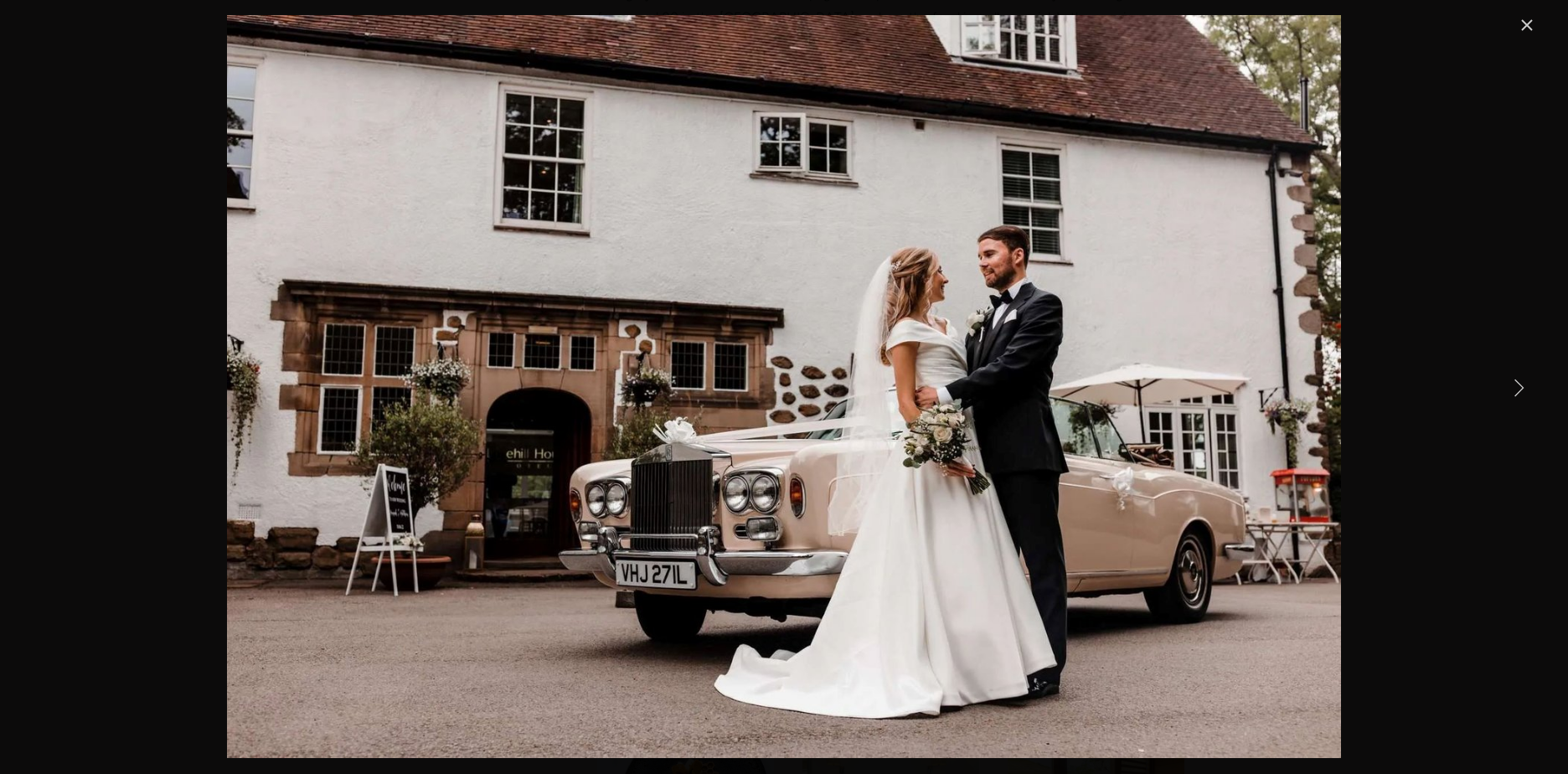
click at [1513, 392] on link "Next Item" at bounding box center [1519, 387] width 37 height 37
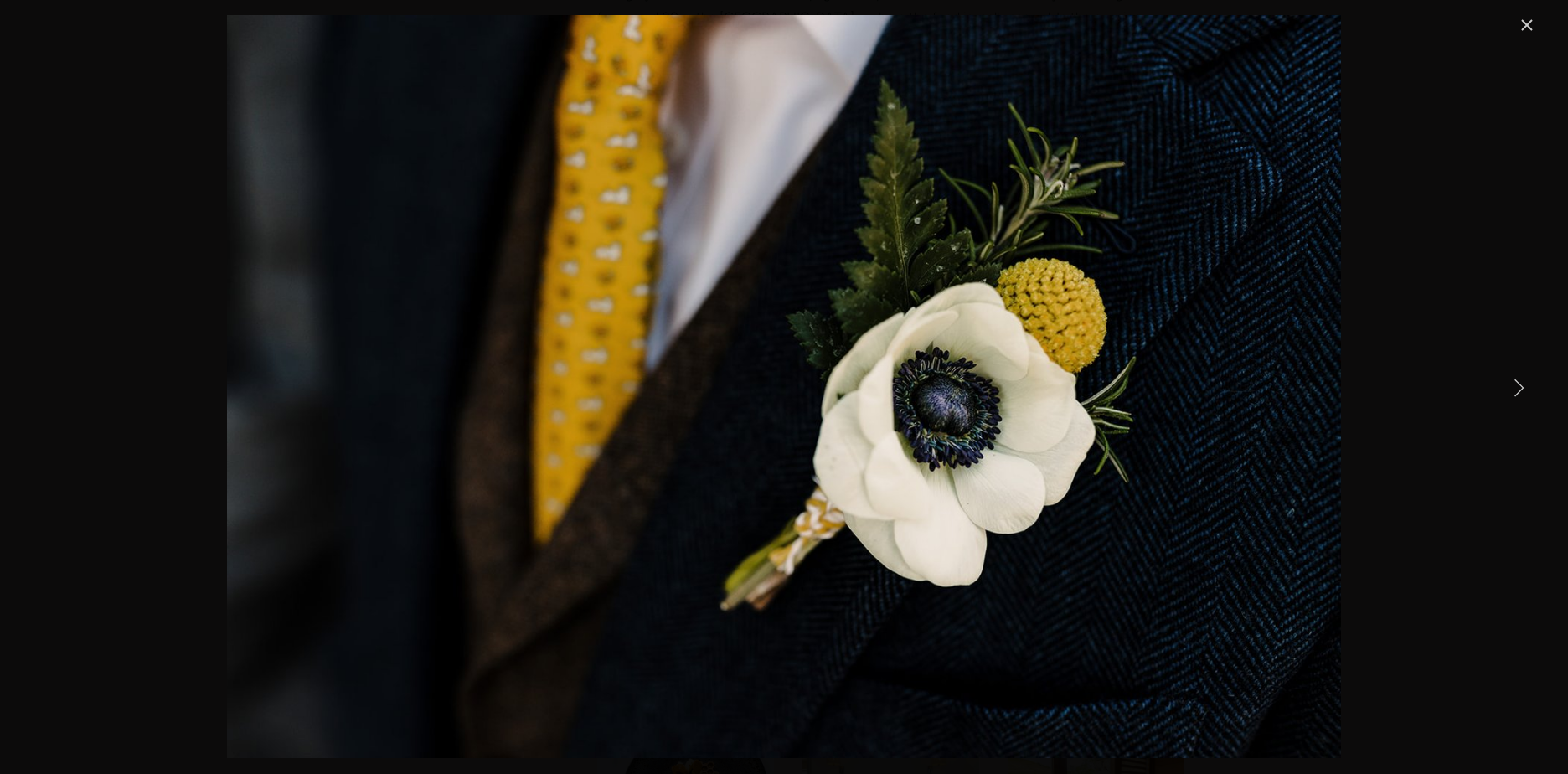
click at [1513, 392] on link "Next Item" at bounding box center [1519, 387] width 37 height 37
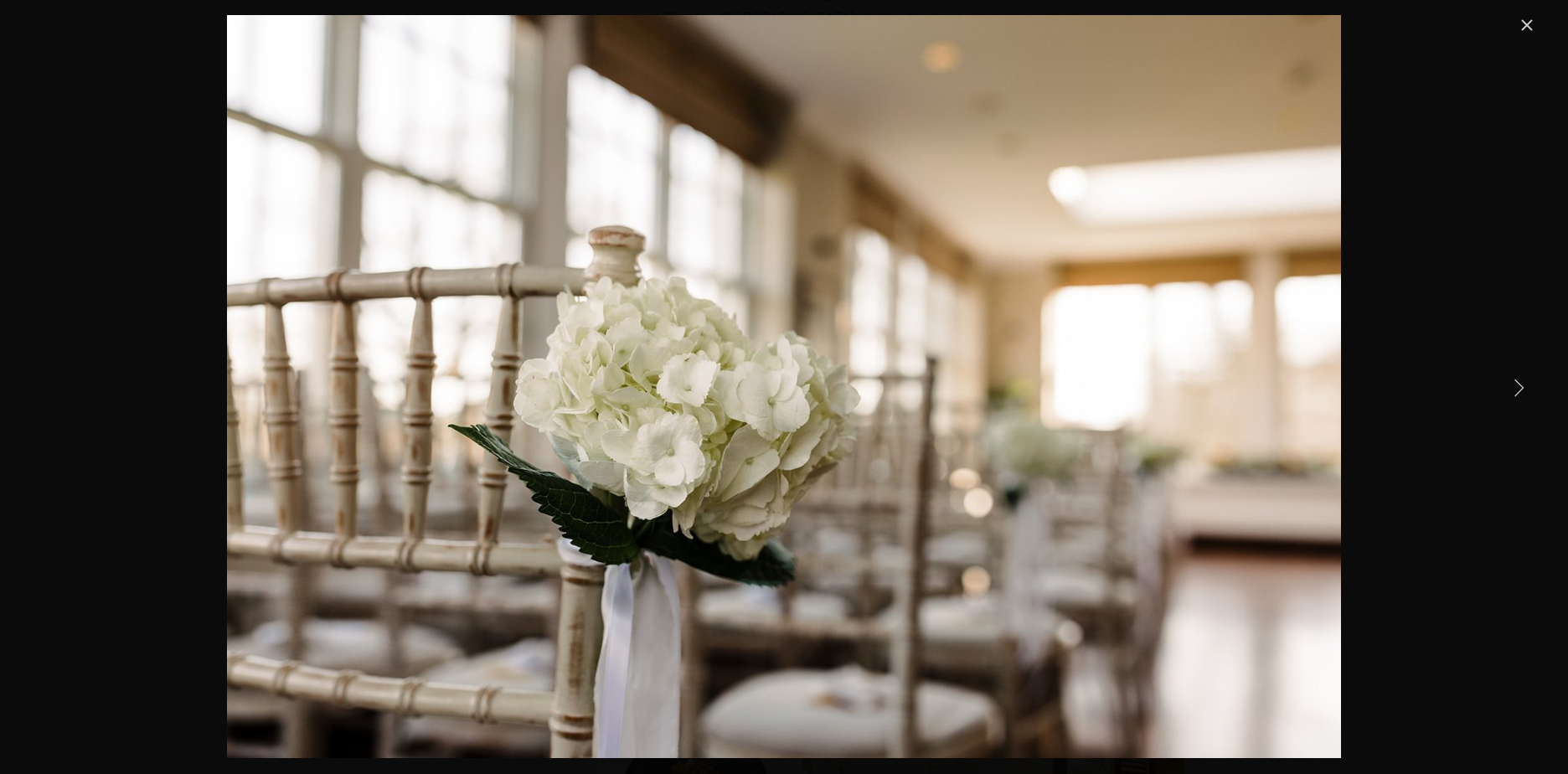
click at [1513, 392] on link "Next Item" at bounding box center [1519, 387] width 37 height 37
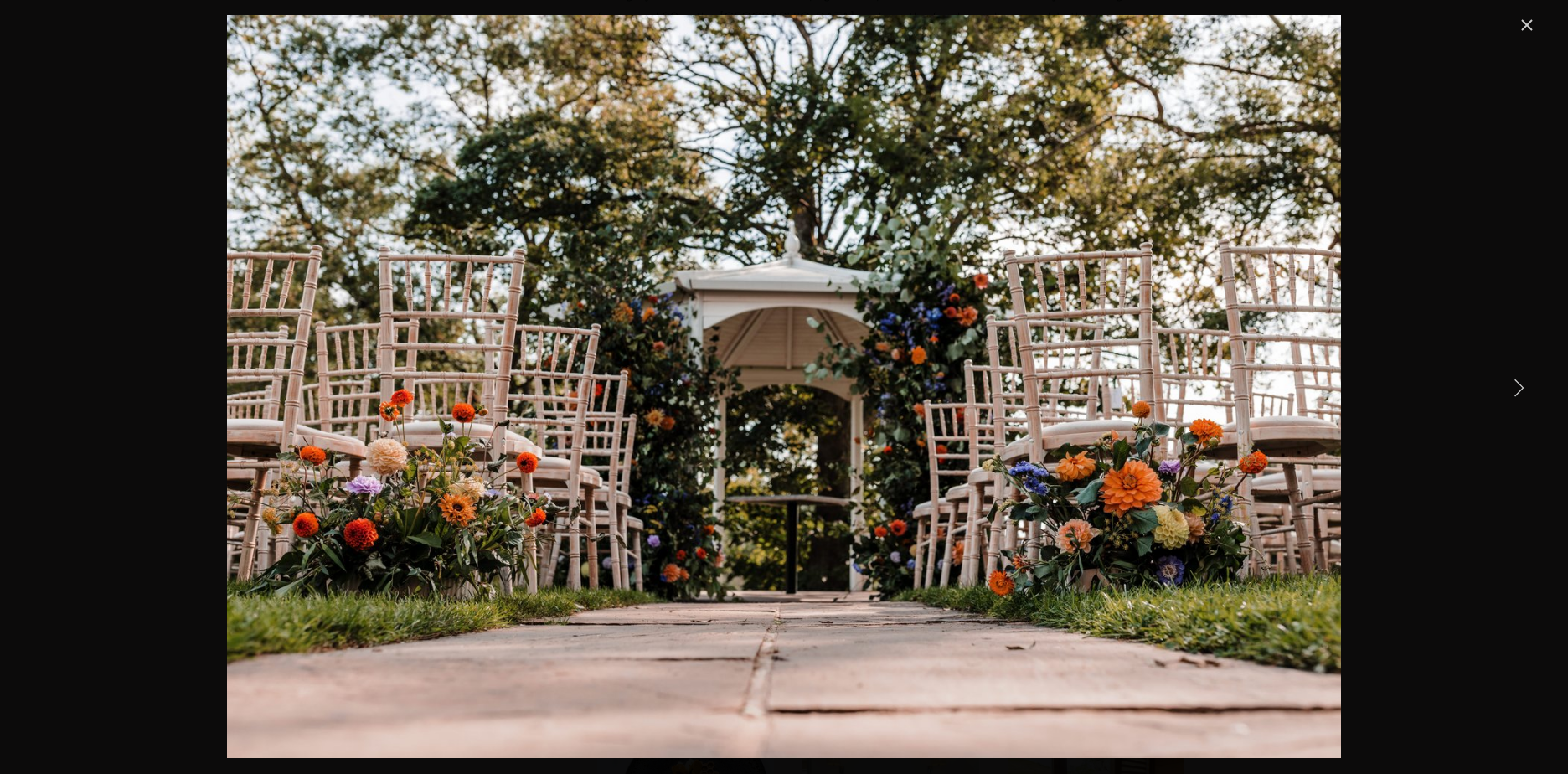
click at [1513, 392] on link "Next Item" at bounding box center [1519, 387] width 37 height 37
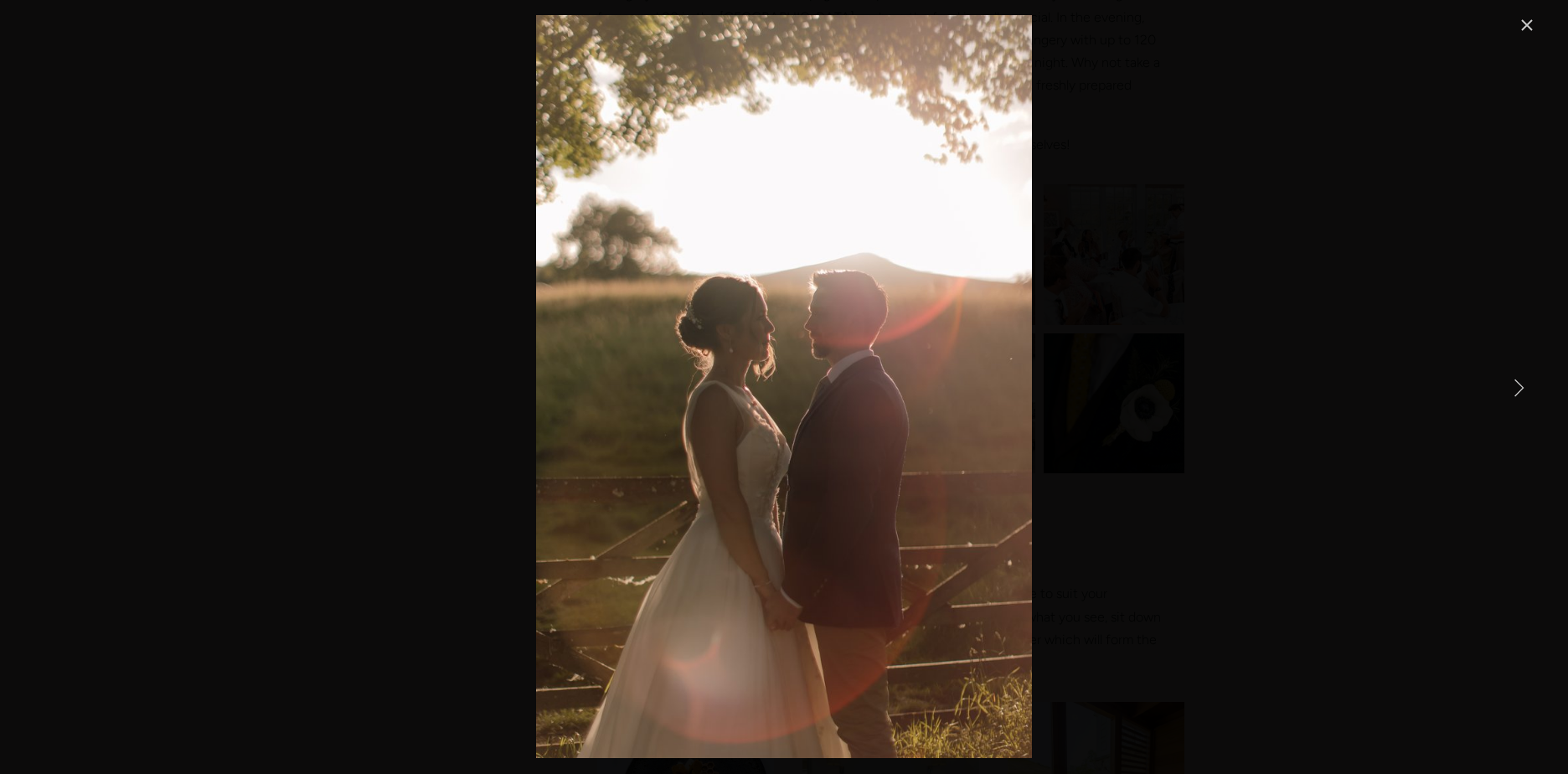
click at [1513, 392] on link "Next Item" at bounding box center [1519, 387] width 37 height 37
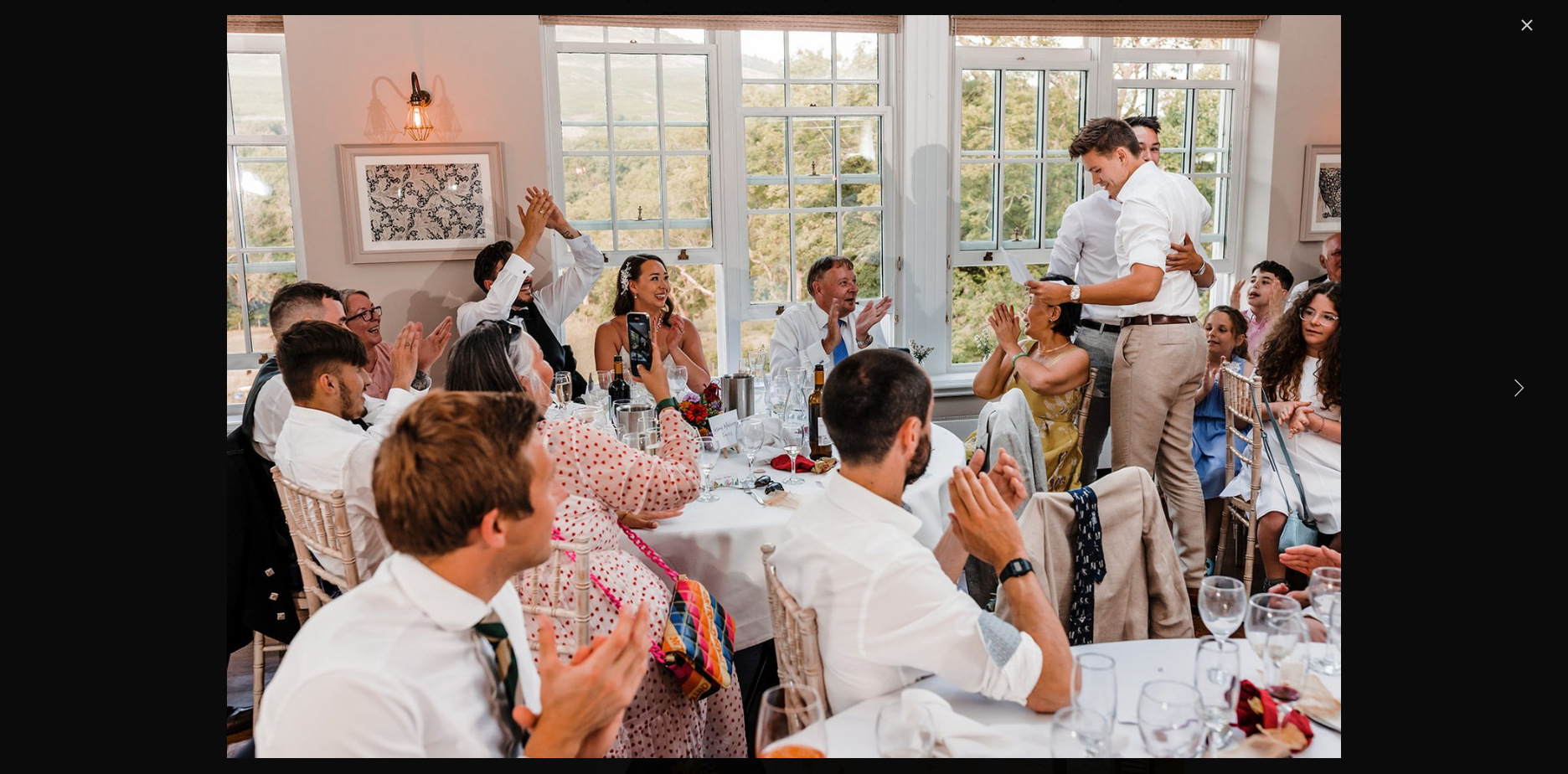
click at [1513, 392] on link "Next Item" at bounding box center [1519, 387] width 37 height 37
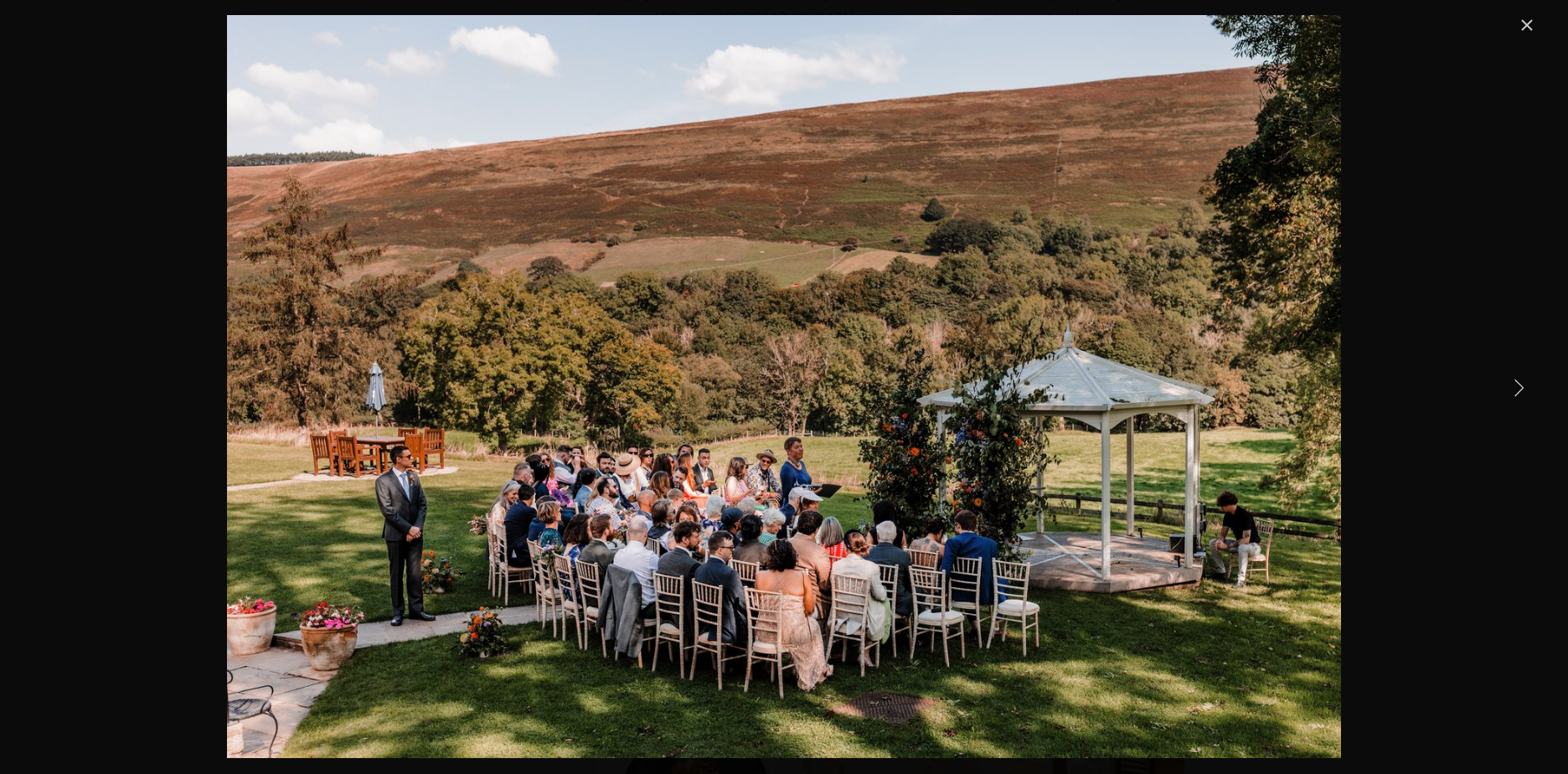
click at [1513, 392] on link "Next Item" at bounding box center [1519, 387] width 37 height 37
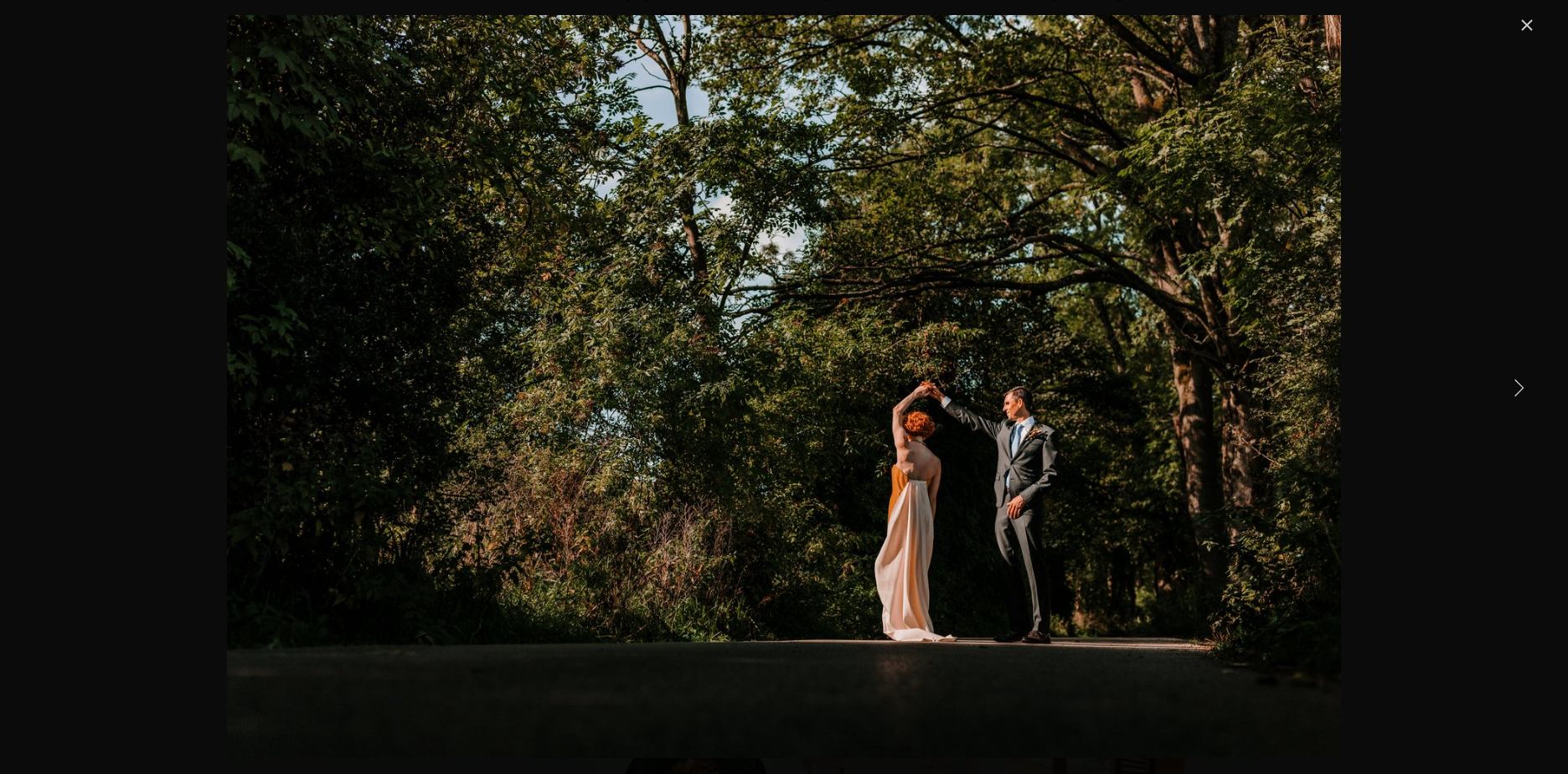
click at [1513, 392] on link "Next Item" at bounding box center [1519, 387] width 37 height 37
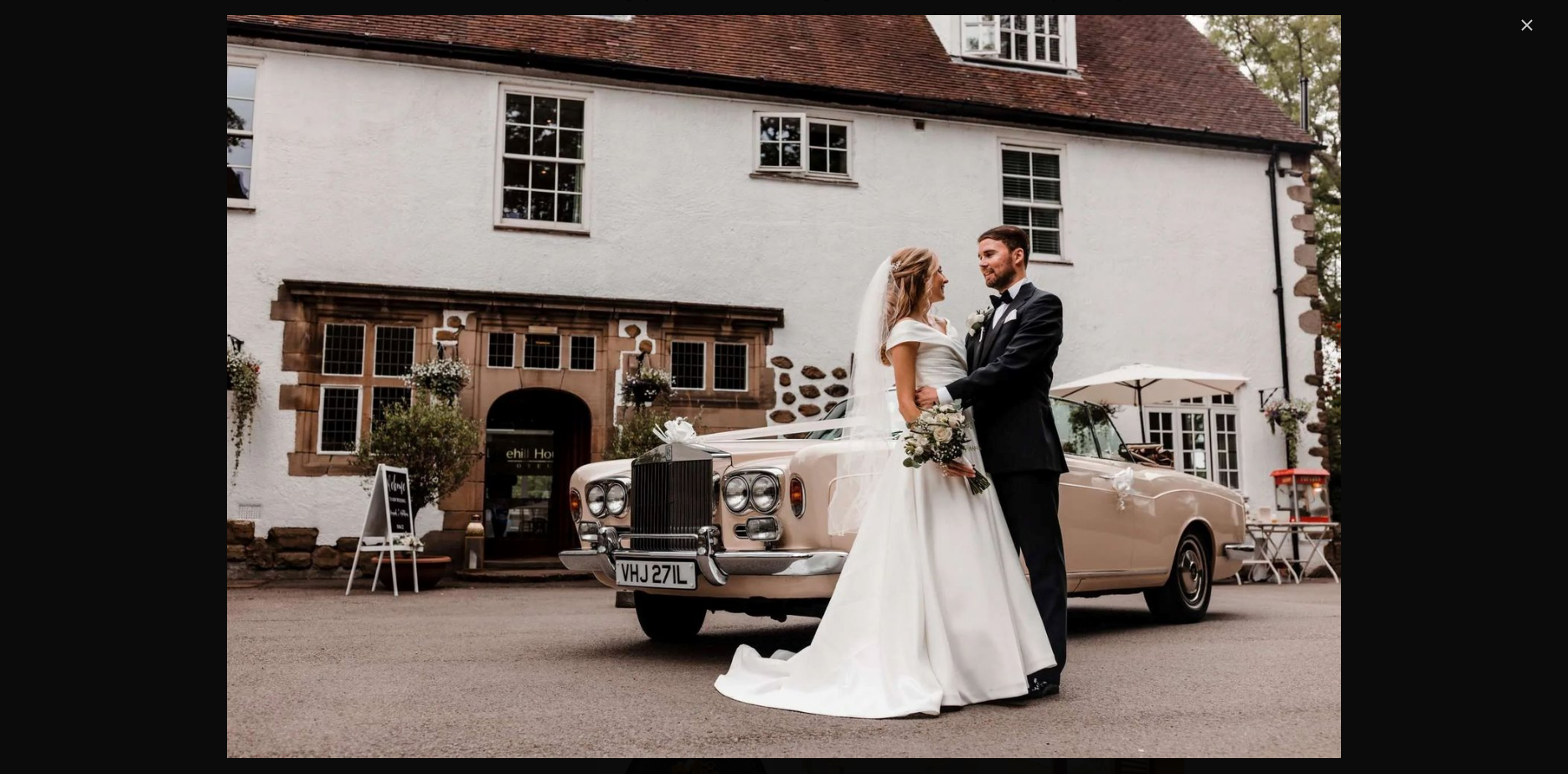
click at [1528, 21] on link "Close" at bounding box center [1526, 25] width 20 height 20
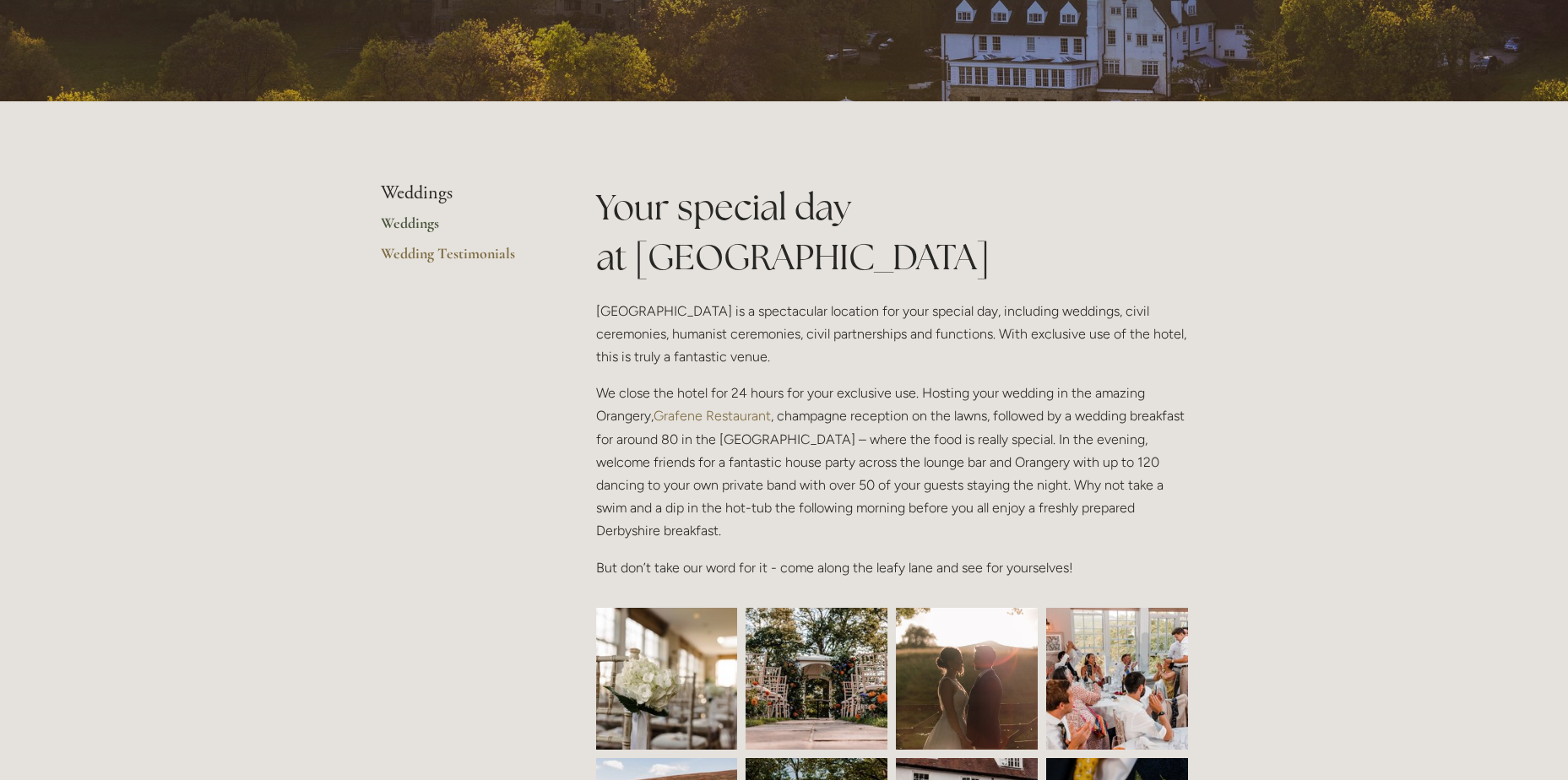
scroll to position [0, 0]
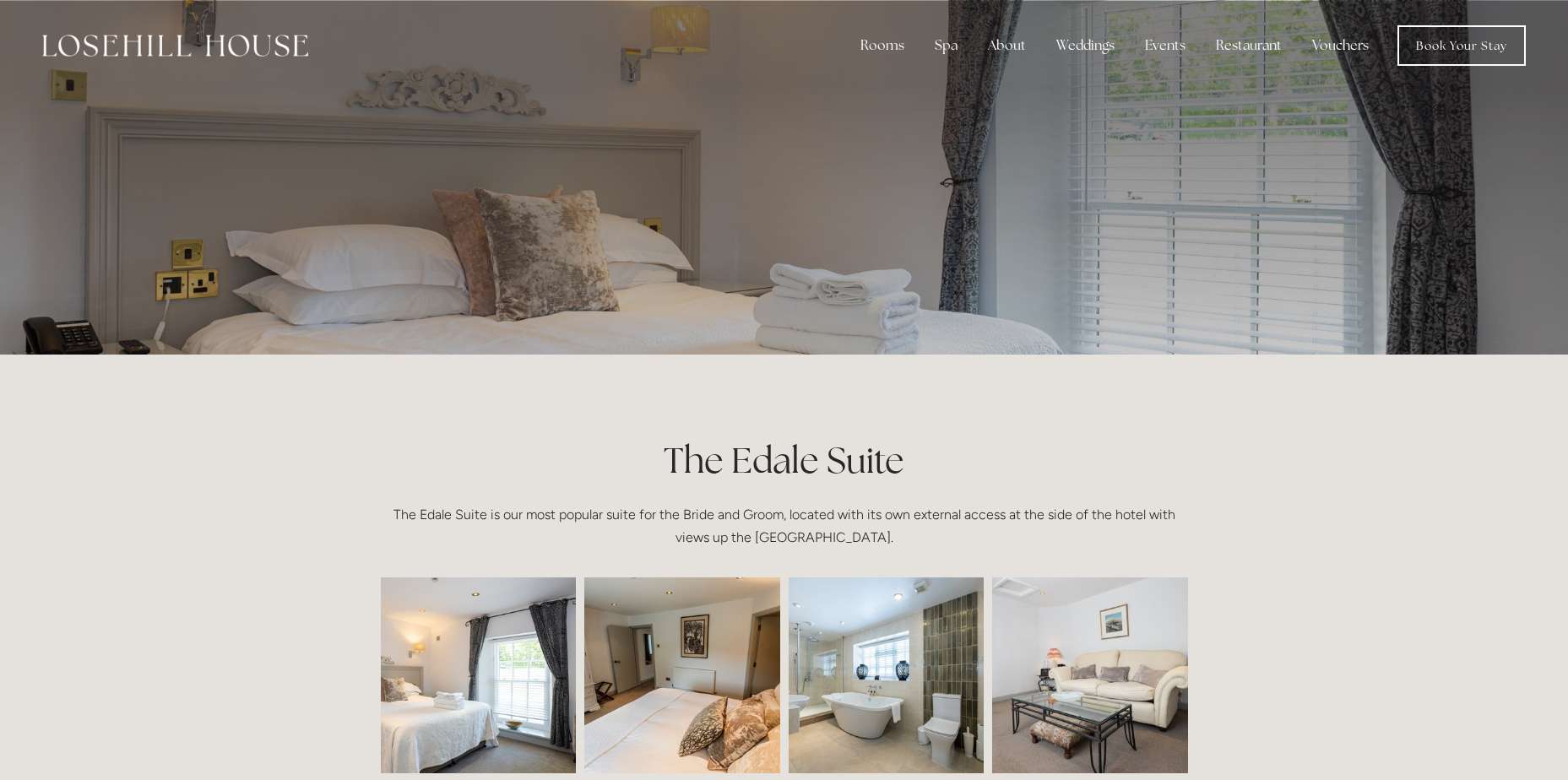
scroll to position [169, 0]
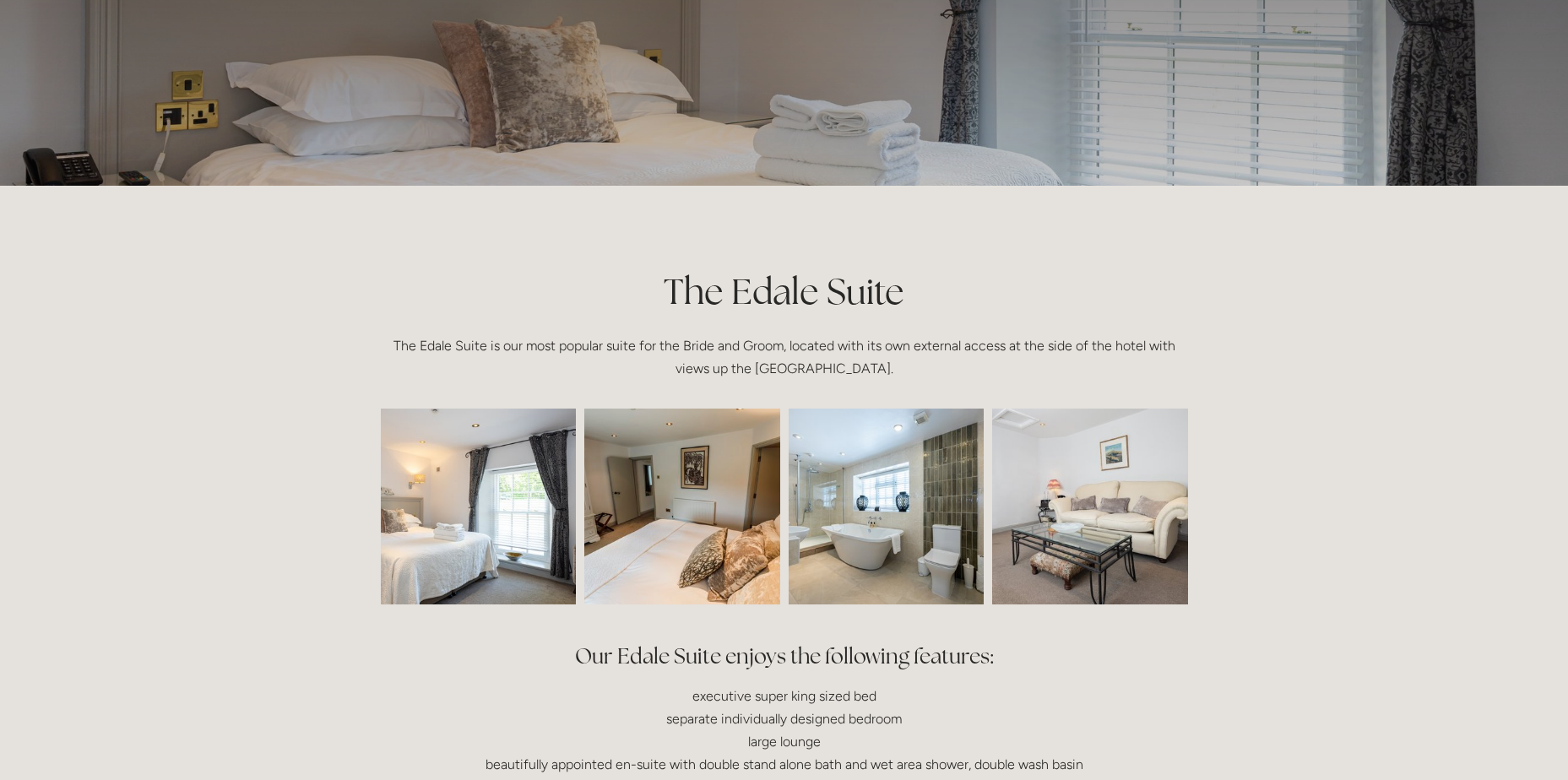
click at [698, 514] on img at bounding box center [682, 507] width 294 height 196
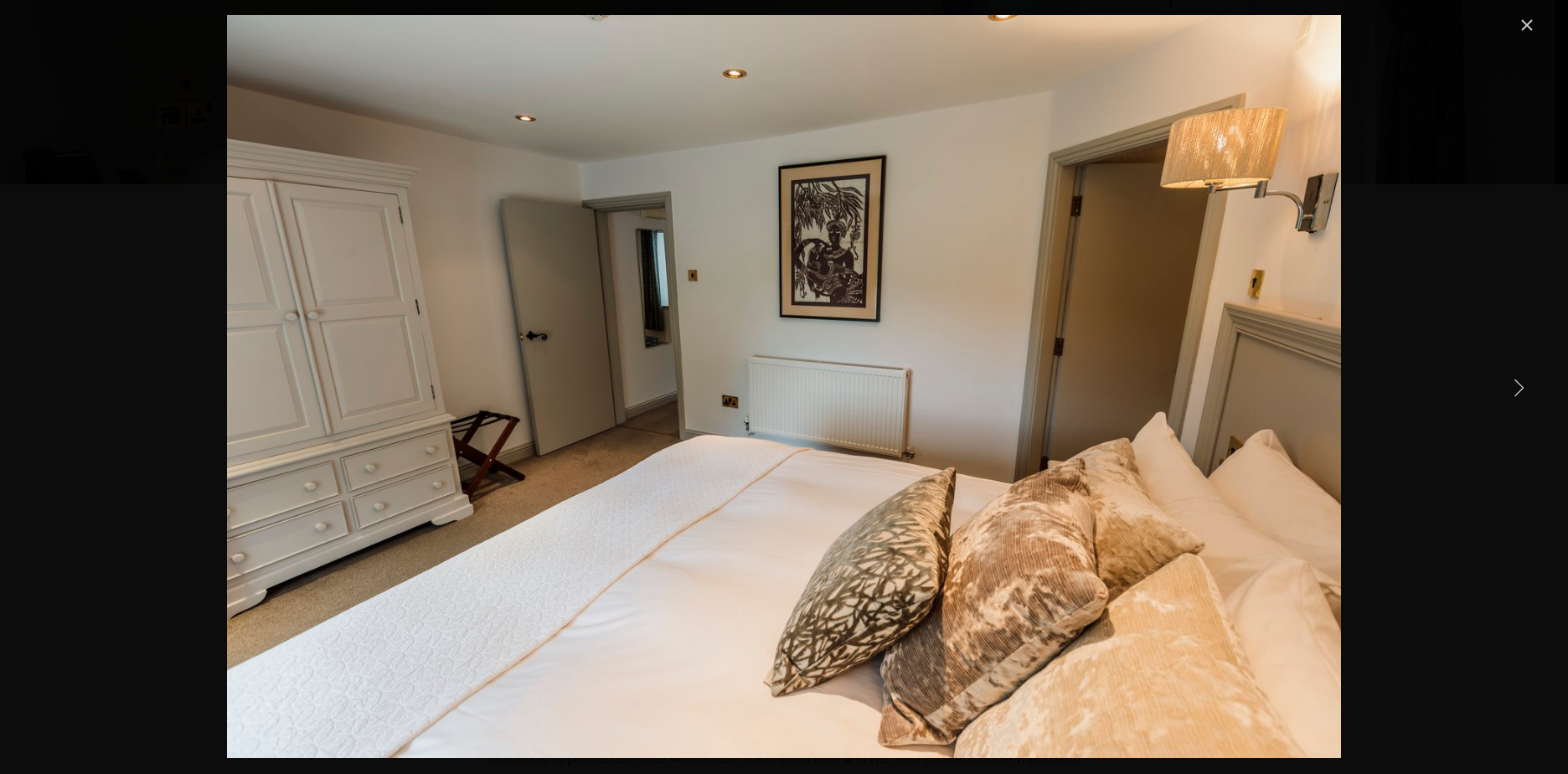
click at [1508, 391] on link "Next Item" at bounding box center [1519, 387] width 37 height 37
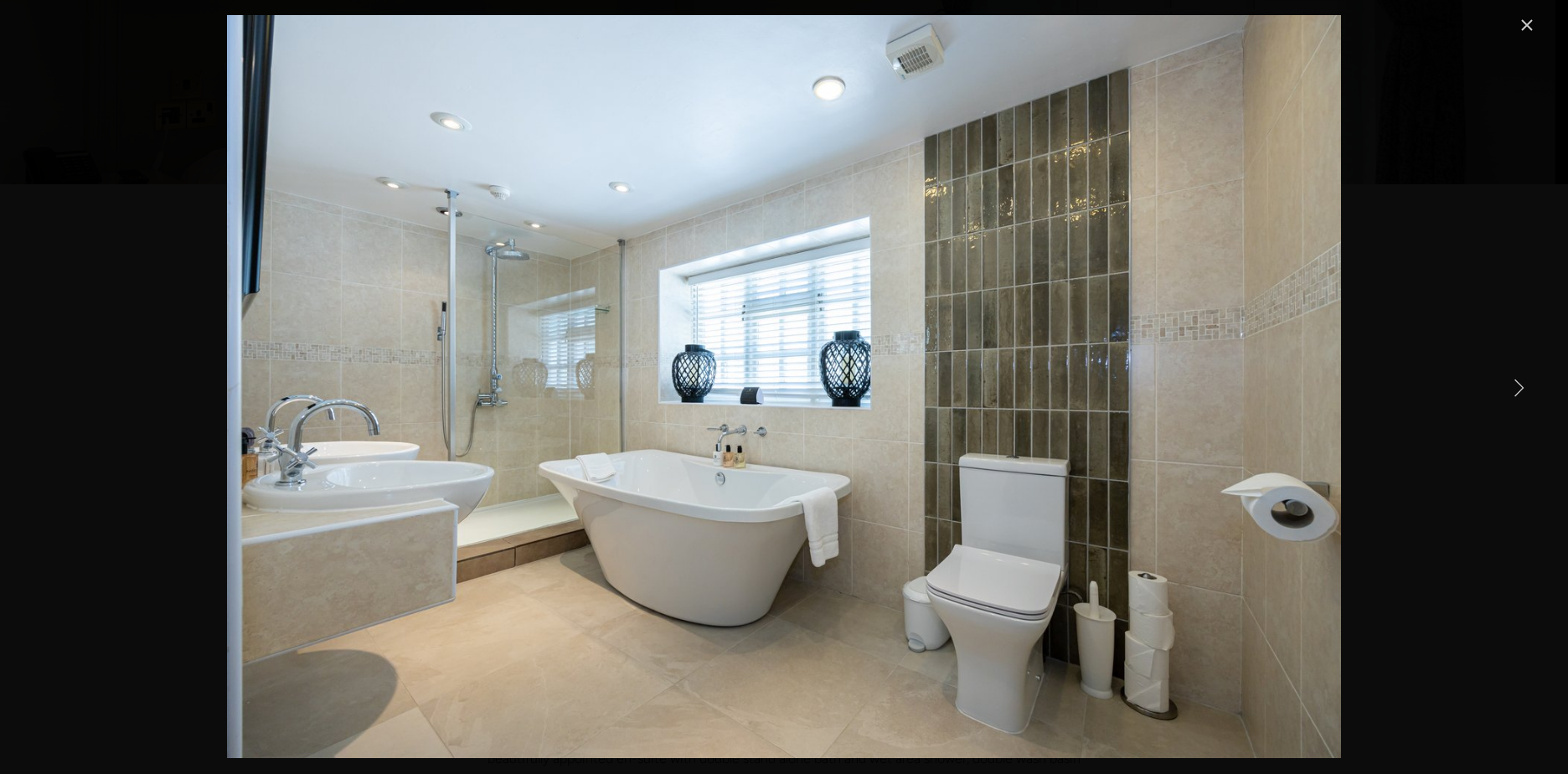
click at [1508, 391] on link "Next Item" at bounding box center [1519, 387] width 37 height 37
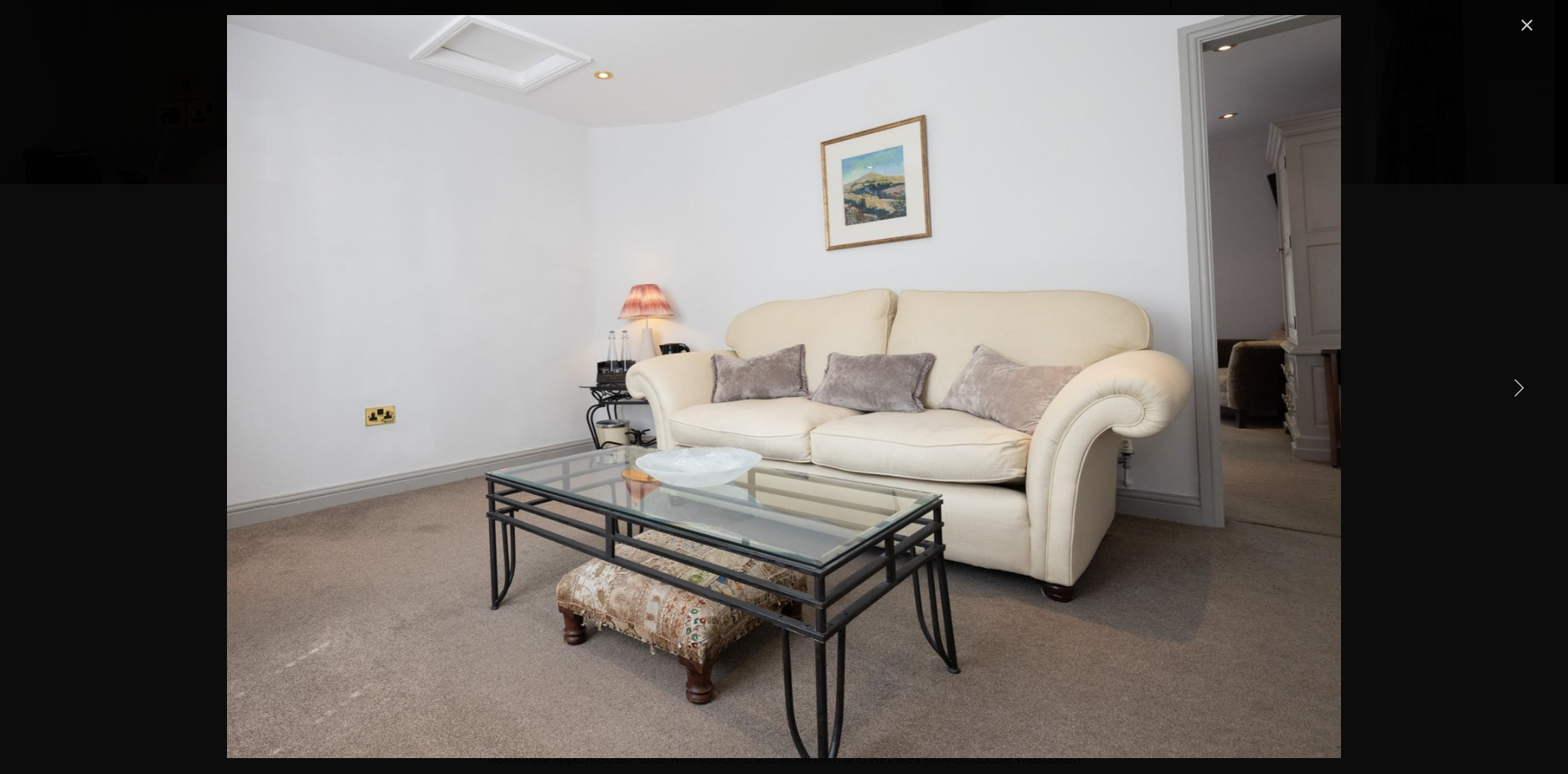
click at [1508, 391] on link "Next Item" at bounding box center [1519, 387] width 37 height 37
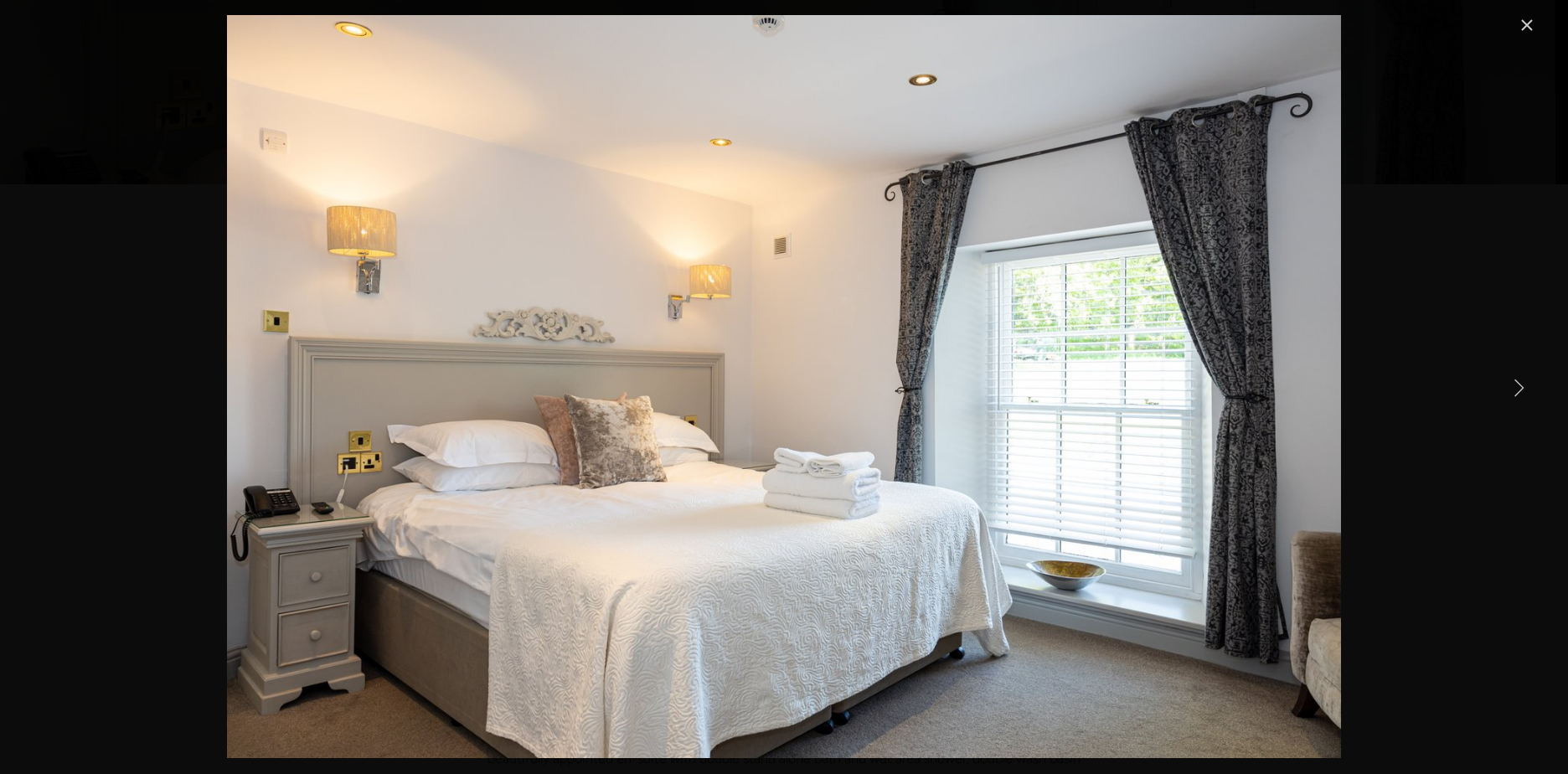
click at [1518, 32] on link "Close" at bounding box center [1526, 25] width 20 height 20
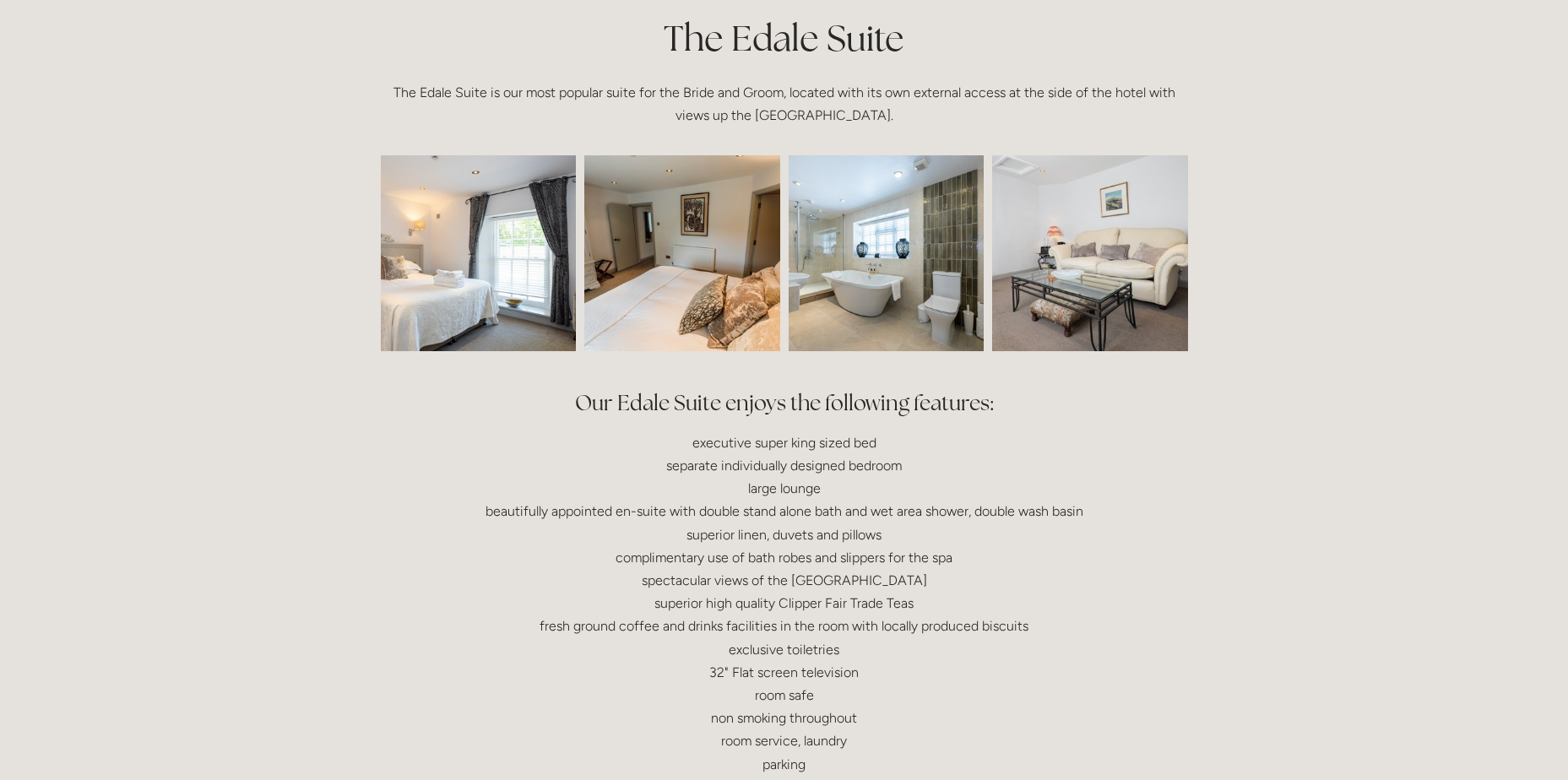
scroll to position [0, 0]
